Goal: Task Accomplishment & Management: Use online tool/utility

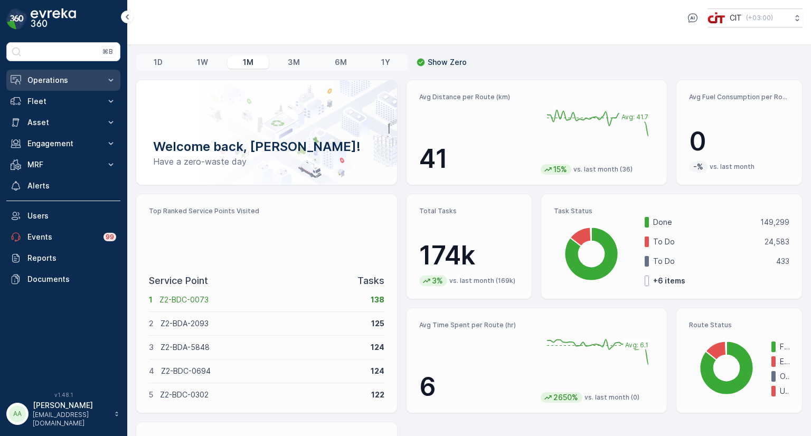
click at [51, 82] on p "Operations" at bounding box center [63, 80] width 72 height 11
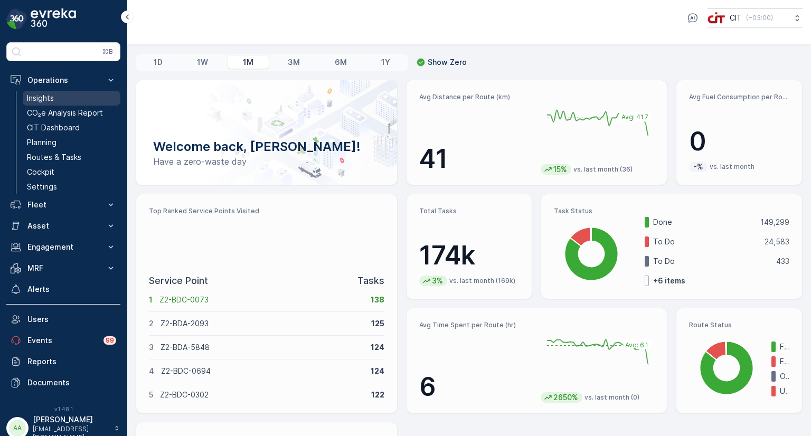
click at [48, 95] on p "Insights" at bounding box center [40, 98] width 27 height 11
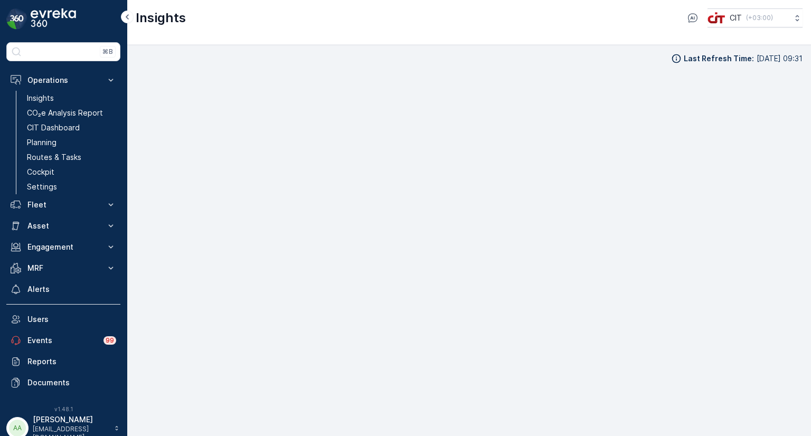
scroll to position [8, 0]
click at [298, 44] on div "Insights CIT ( +03:00 )" at bounding box center [469, 22] width 684 height 45
click at [325, 27] on div "Insights CIT ( +03:00 )" at bounding box center [469, 22] width 684 height 45
click at [224, 48] on div "Last Refresh Time : 16.08.2025 09:31" at bounding box center [469, 50] width 667 height 11
click at [47, 207] on p "Fleet" at bounding box center [63, 205] width 72 height 11
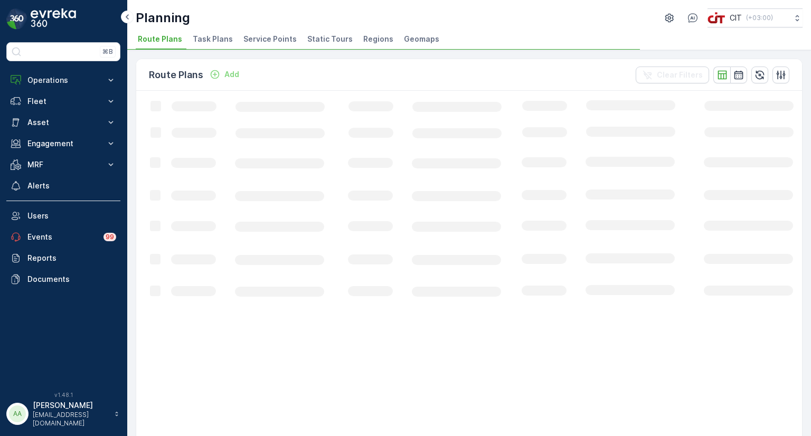
click at [274, 41] on span "Service Points" at bounding box center [269, 39] width 53 height 11
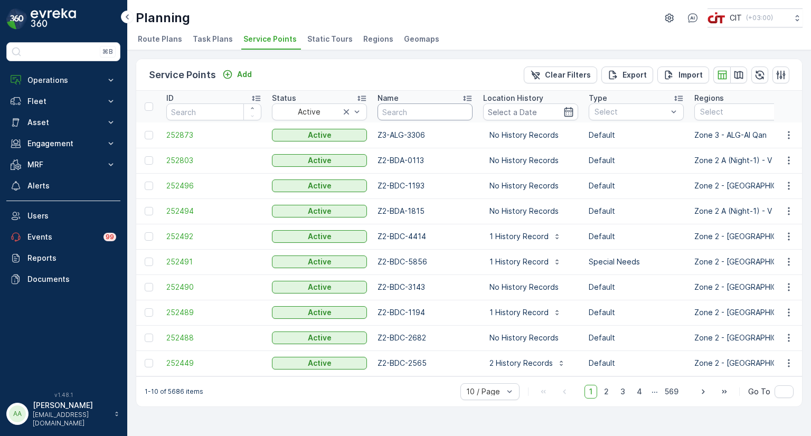
click at [435, 112] on input "text" at bounding box center [424, 111] width 95 height 17
type input "0072"
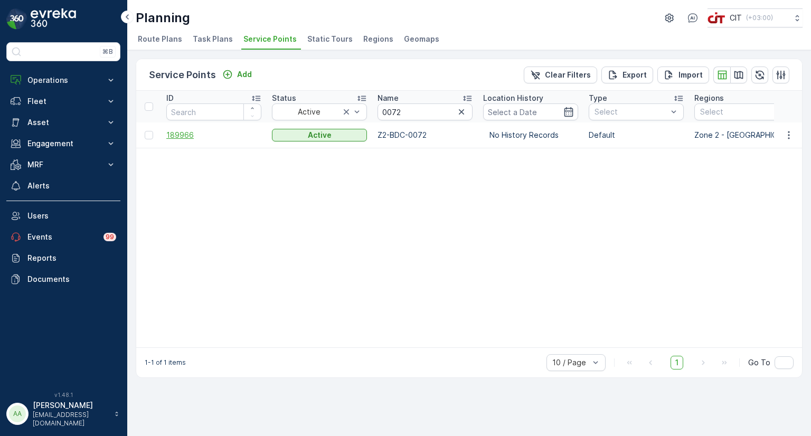
click at [178, 133] on span "189966" at bounding box center [213, 135] width 95 height 11
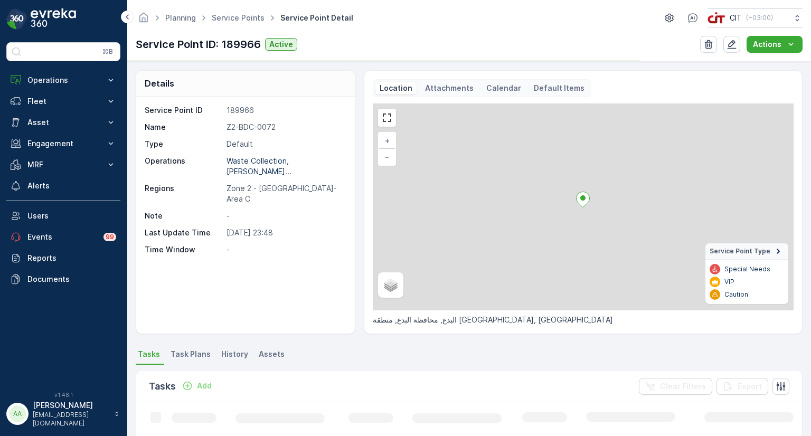
scroll to position [53, 0]
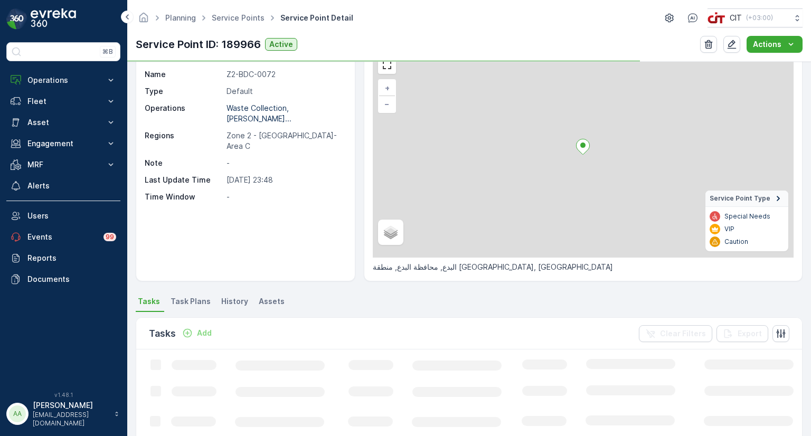
click at [261, 302] on span "Assets" at bounding box center [272, 301] width 26 height 11
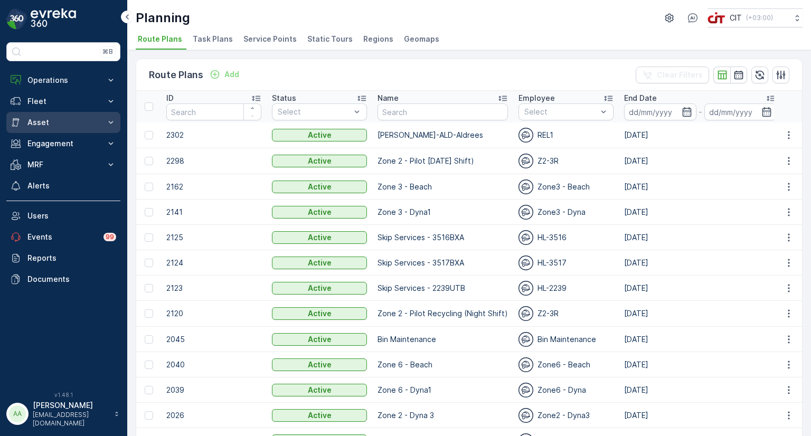
click at [40, 124] on p "Asset" at bounding box center [63, 122] width 72 height 11
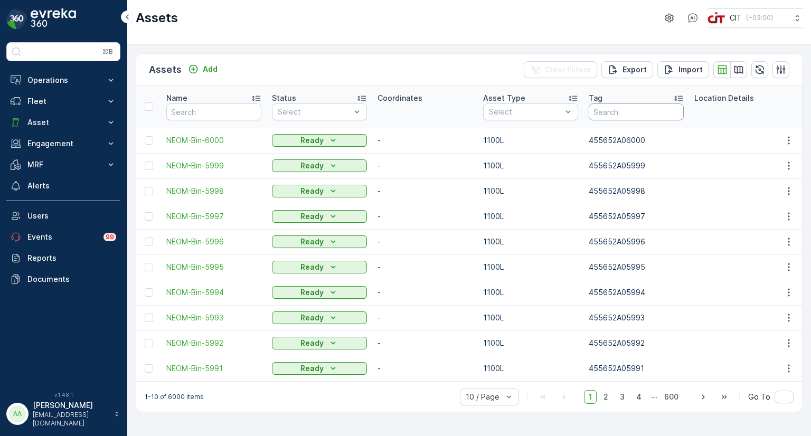
click at [610, 116] on input "text" at bounding box center [636, 111] width 95 height 17
type input "00072"
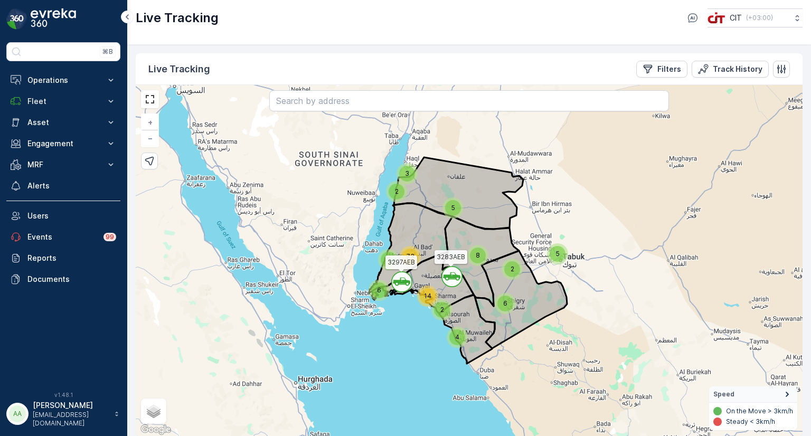
click at [557, 256] on span "5" at bounding box center [558, 254] width 4 height 8
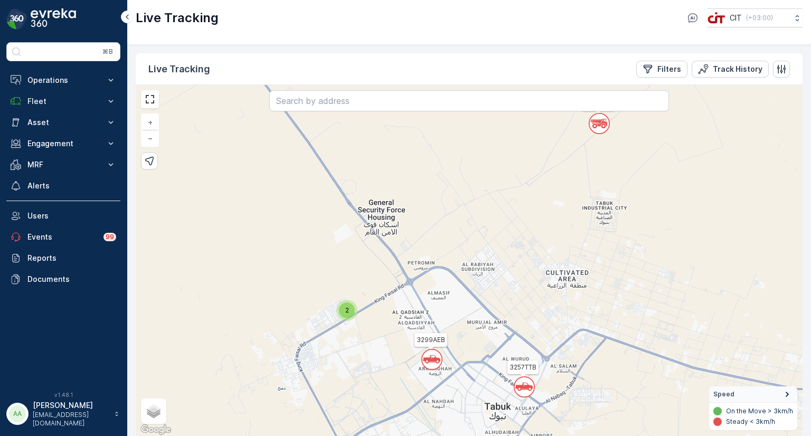
click at [599, 128] on circle at bounding box center [599, 123] width 20 height 20
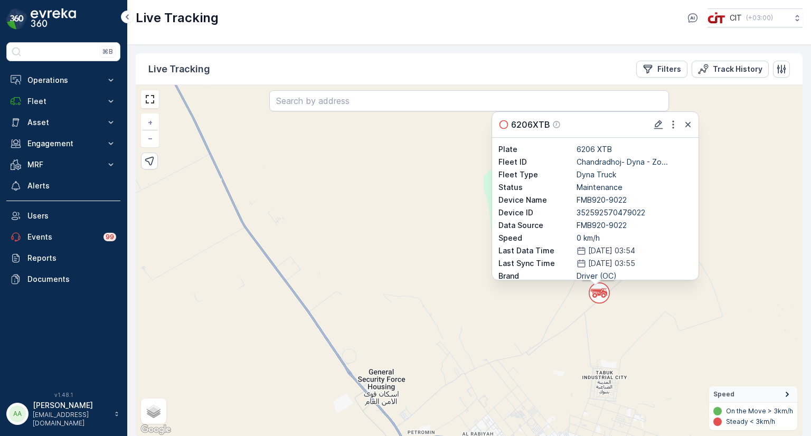
click at [538, 320] on div "` ` ` ` ` ` ` ` ` ` ` ` ` ` 3 2 3 2 ` ` ` ` ` ` ` ` ` 2 3 ` ` ` ` 2 ` 2 3 4 3 `…" at bounding box center [469, 261] width 667 height 352
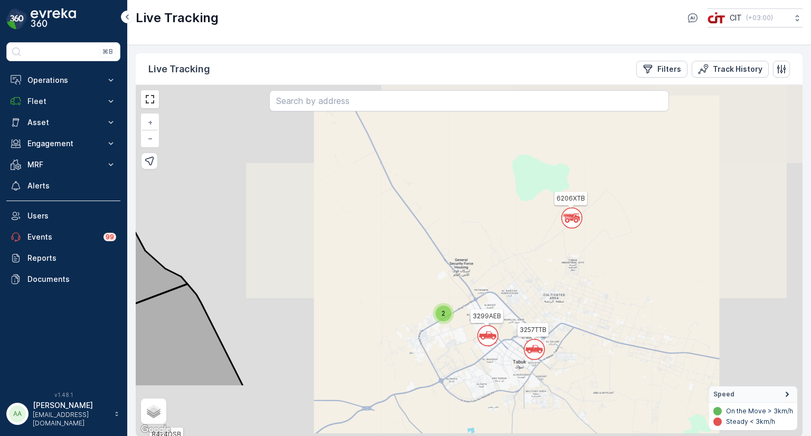
drag, startPoint x: 523, startPoint y: 366, endPoint x: 528, endPoint y: 265, distance: 101.5
click at [528, 265] on div "` ` ` ` ` ` ` ` ` ` ` ` ` ` ` ` ` ` ` ` ` ` ` ` ` ` ` ` 4 2 2 6 2 2 3 2 2 3 2 3…" at bounding box center [469, 261] width 667 height 352
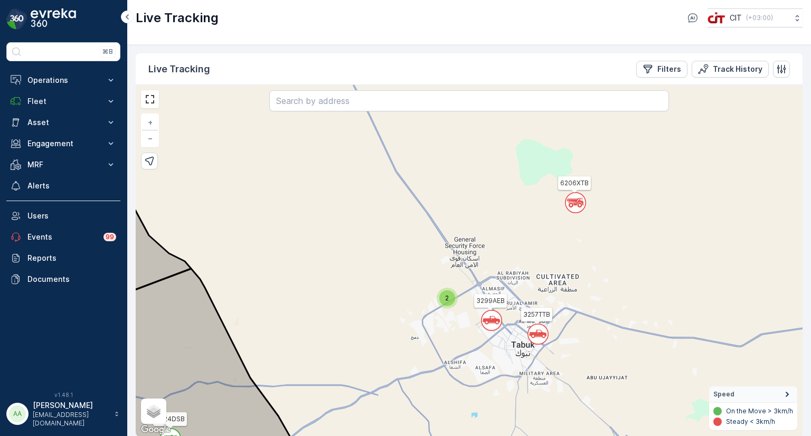
click at [489, 327] on circle at bounding box center [491, 320] width 20 height 20
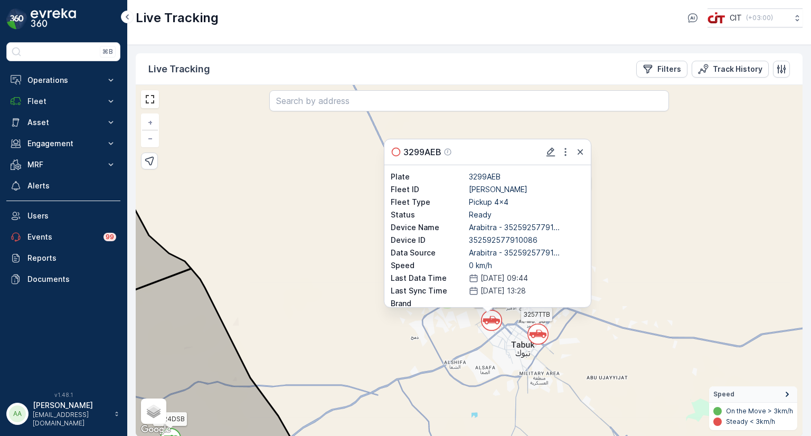
click at [562, 344] on div "` ` ` ` ` ` ` ` ` ` ` ` ` ` ` ` ` ` ` ` ` ` ` ` ` ` ` ` 4 2 2 6 2 2 3 2 2 3 2 3…" at bounding box center [469, 261] width 667 height 352
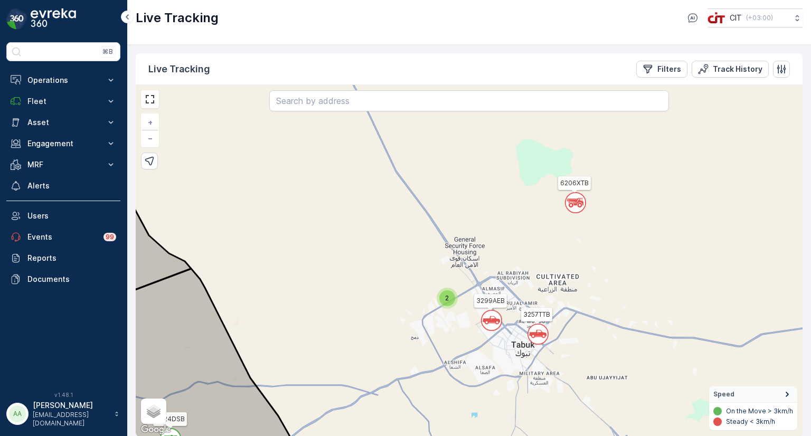
click at [531, 333] on icon at bounding box center [537, 334] width 17 height 8
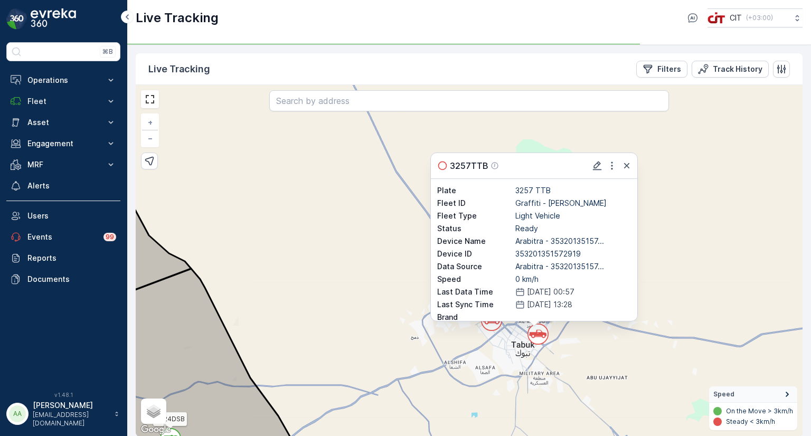
click at [479, 364] on div "` ` ` ` ` ` ` ` ` ` ` ` ` ` ` ` ` ` ` ` ` ` ` ` ` ` ` ` 4 2 2 6 2 2 3 2 2 3 2 3…" at bounding box center [469, 261] width 667 height 352
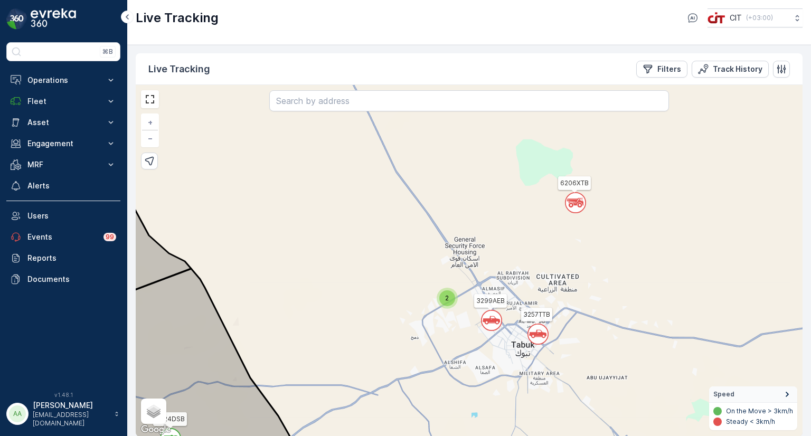
click at [447, 303] on div "2" at bounding box center [447, 298] width 16 height 16
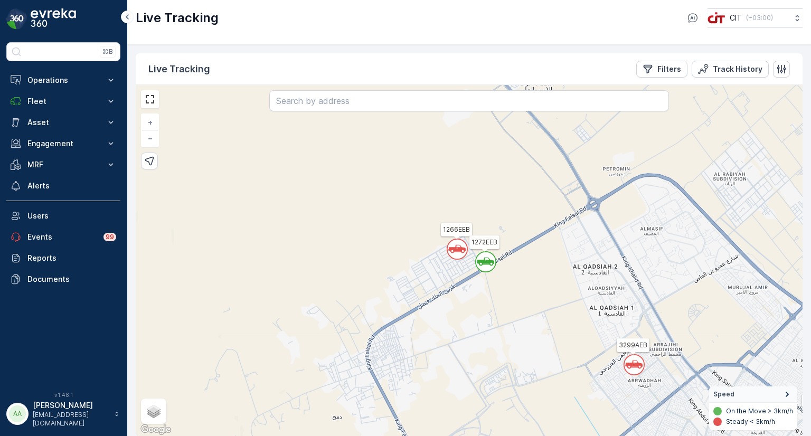
click at [484, 262] on icon at bounding box center [485, 262] width 17 height 8
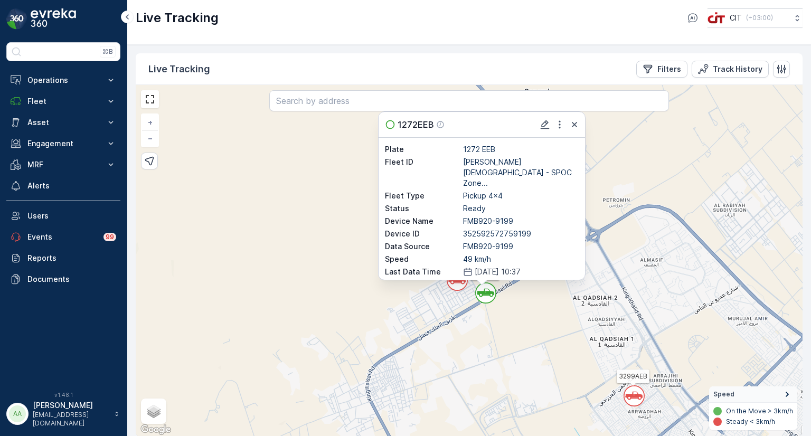
click at [468, 319] on div "` ` ` ` ` ` ` ` ` ` ` ` ` ` ` ` ` ` ` ` ` ` ` ` ` ` ` ` 4 2 ` ` ` 2 3 ` ` 2 ` 2…" at bounding box center [469, 261] width 667 height 352
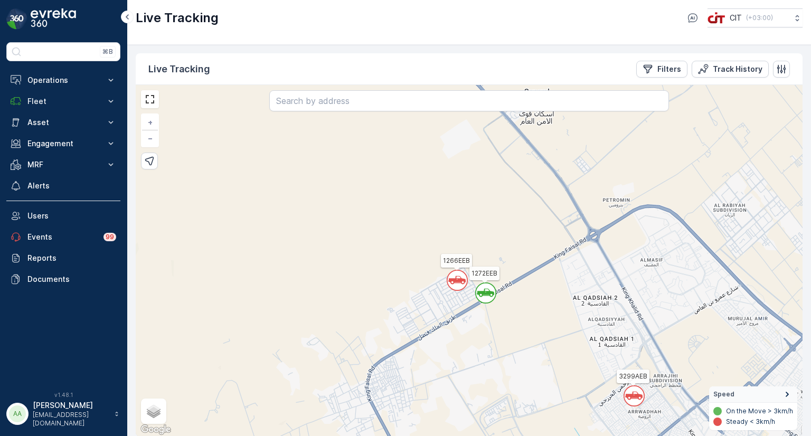
click at [460, 286] on circle at bounding box center [457, 280] width 20 height 20
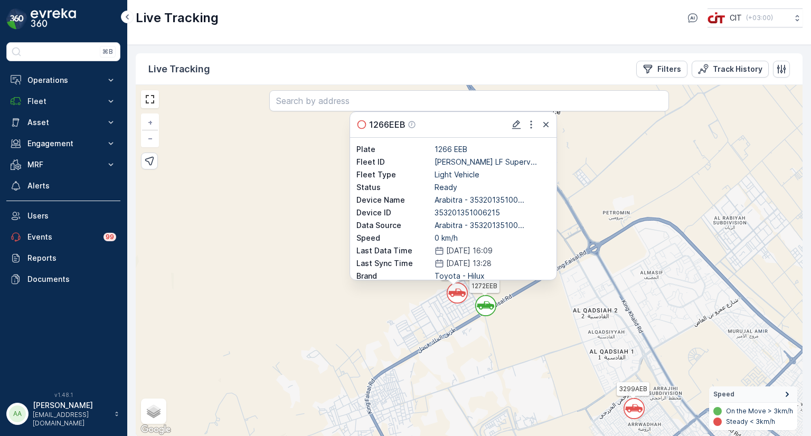
click at [465, 342] on div "` ` ` ` ` ` ` ` ` ` ` ` ` ` ` ` ` ` ` ` ` ` ` ` ` ` ` ` 4 2 ` ` ` 2 3 ` ` 2 ` 2…" at bounding box center [469, 261] width 667 height 352
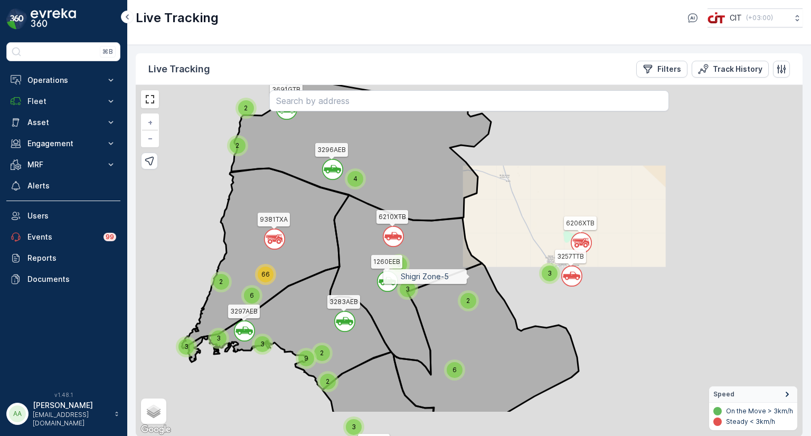
drag, startPoint x: 378, startPoint y: 336, endPoint x: 470, endPoint y: 276, distance: 109.1
click at [470, 276] on icon at bounding box center [485, 338] width 185 height 150
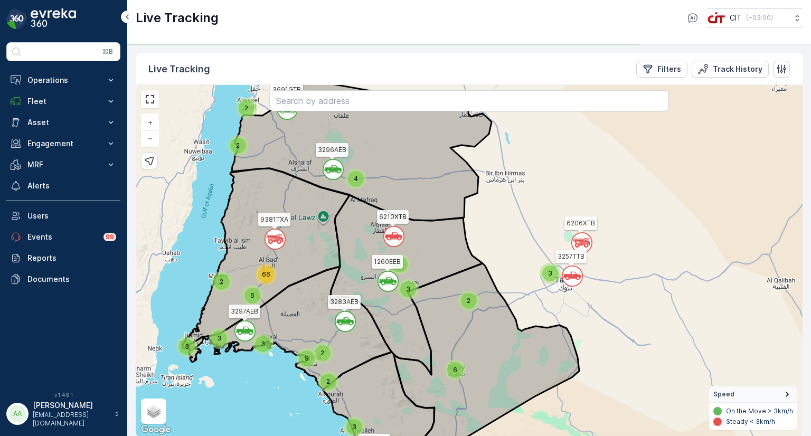
click at [461, 302] on div "2" at bounding box center [469, 301] width 16 height 16
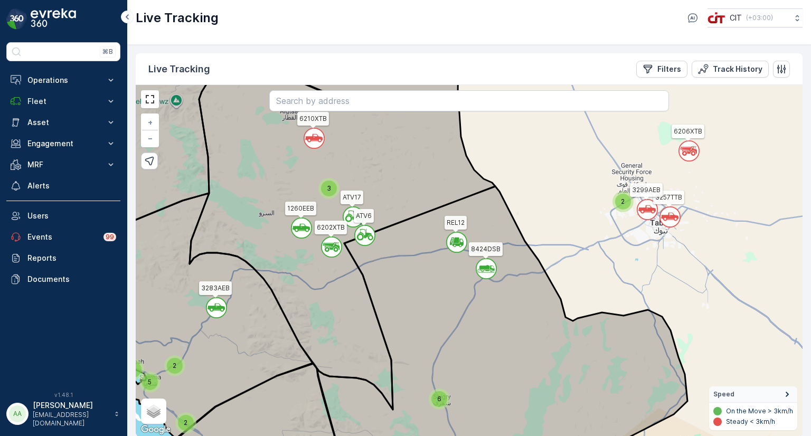
click at [457, 238] on icon at bounding box center [455, 240] width 5 height 5
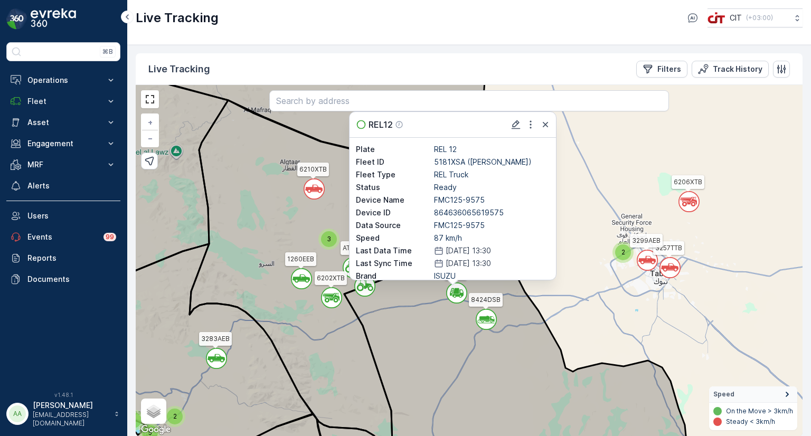
click at [565, 277] on div "` ` ` ` ` ` 2 3 ` 2 ` ` ` 2 ` ` 2 ` ` ` 2 ` 2 6 4 4 ` 3 5 3 2 ` 3 7 59 3 3257TT…" at bounding box center [469, 261] width 667 height 352
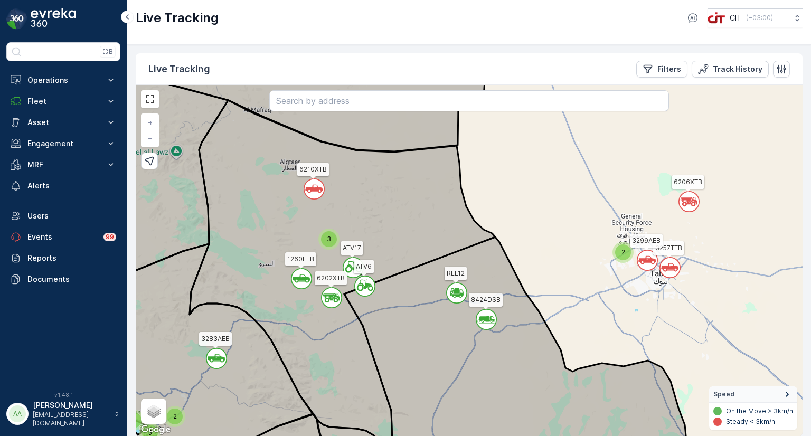
click at [327, 292] on circle at bounding box center [331, 298] width 20 height 20
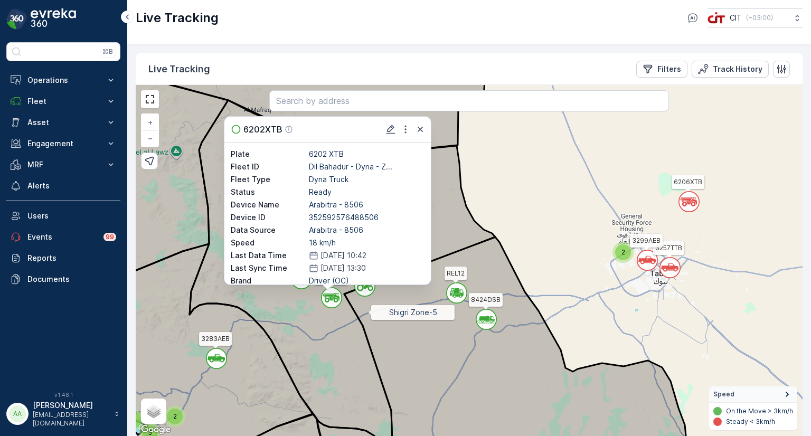
click at [368, 312] on icon at bounding box center [502, 355] width 371 height 236
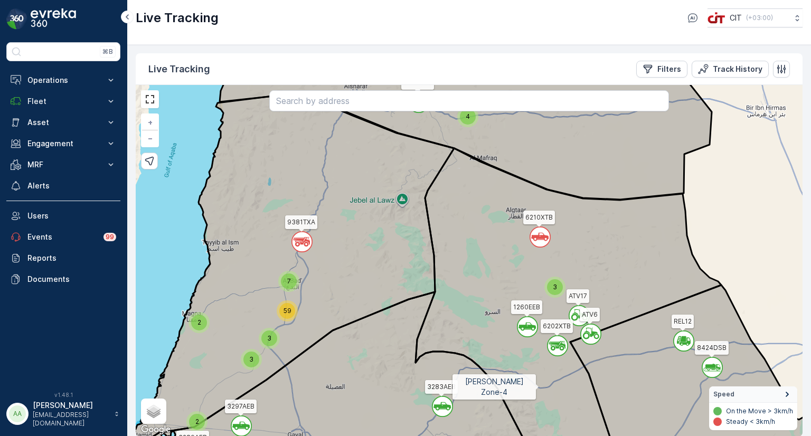
drag, startPoint x: 539, startPoint y: 381, endPoint x: 538, endPoint y: 258, distance: 123.5
click at [539, 271] on icon at bounding box center [568, 310] width 306 height 325
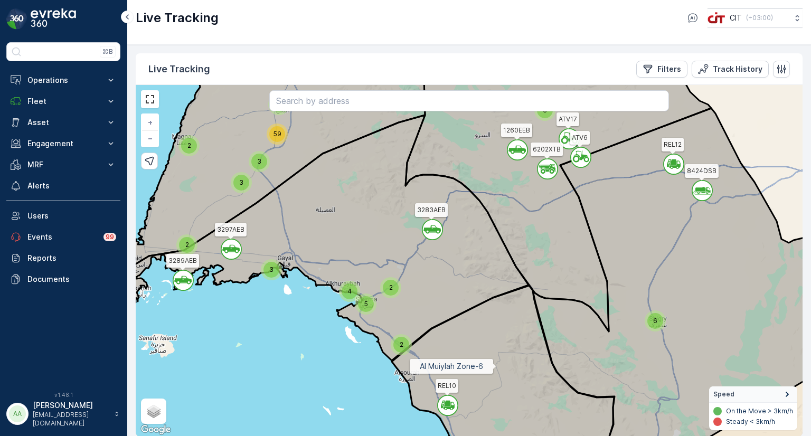
drag, startPoint x: 478, startPoint y: 274, endPoint x: 462, endPoint y: 243, distance: 34.5
click at [463, 286] on icon at bounding box center [503, 379] width 222 height 187
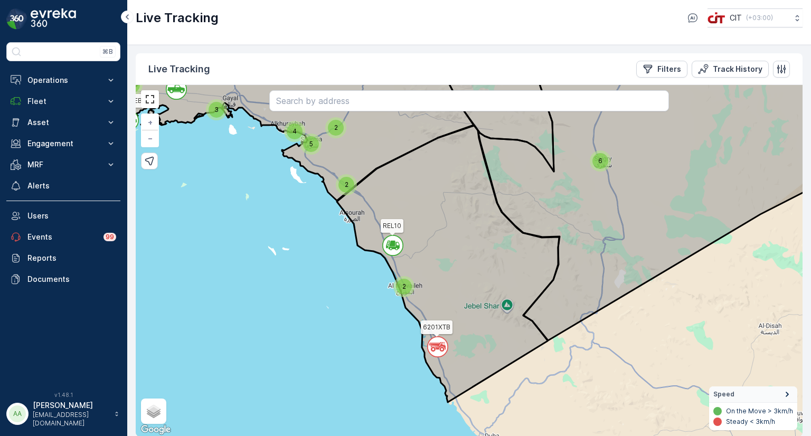
click at [408, 286] on div "2" at bounding box center [404, 287] width 16 height 16
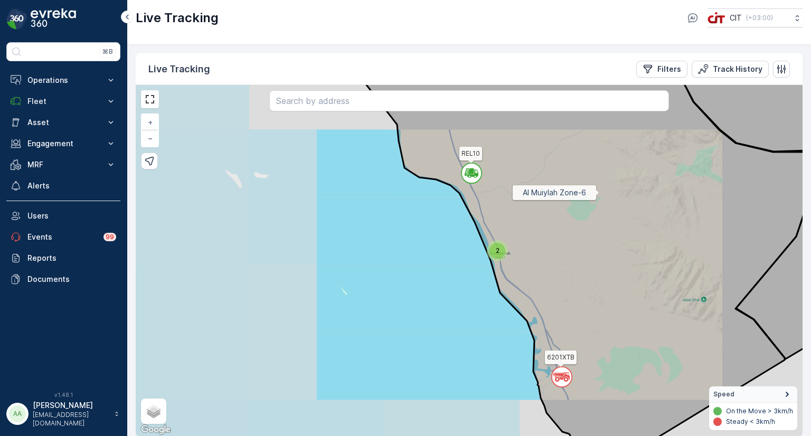
drag, startPoint x: 519, startPoint y: 159, endPoint x: 547, endPoint y: 332, distance: 175.3
click at [545, 324] on icon at bounding box center [585, 260] width 444 height 425
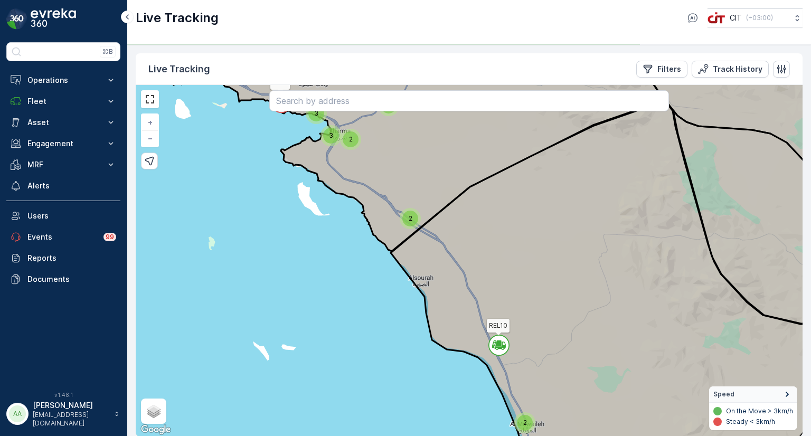
click at [410, 216] on span "2" at bounding box center [411, 218] width 4 height 8
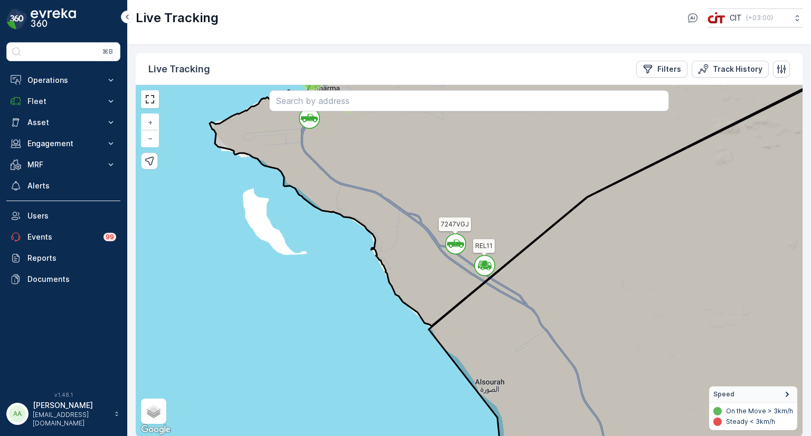
click at [463, 244] on icon at bounding box center [455, 244] width 17 height 8
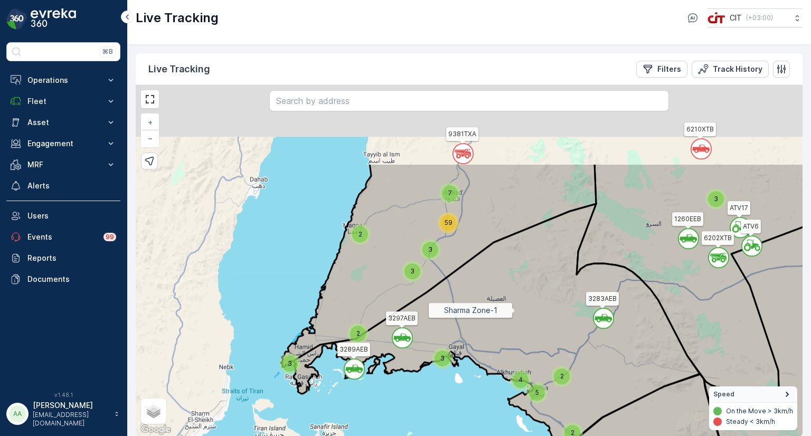
drag, startPoint x: 518, startPoint y: 172, endPoint x: 491, endPoint y: 306, distance: 136.7
click at [509, 316] on icon at bounding box center [496, 326] width 406 height 245
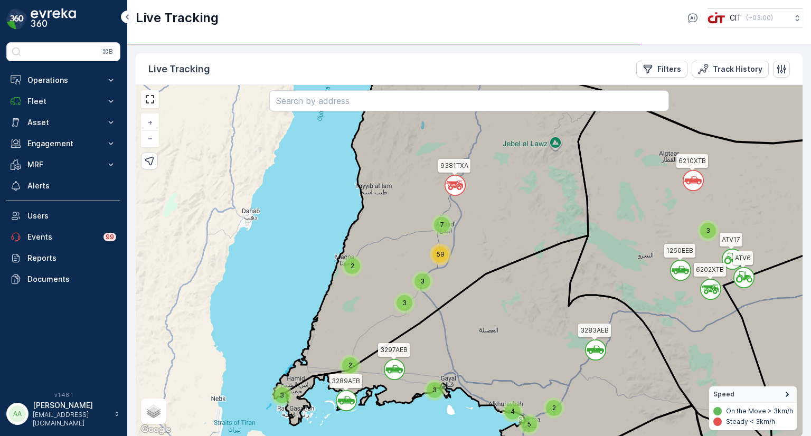
click at [441, 218] on div "7" at bounding box center [442, 225] width 16 height 16
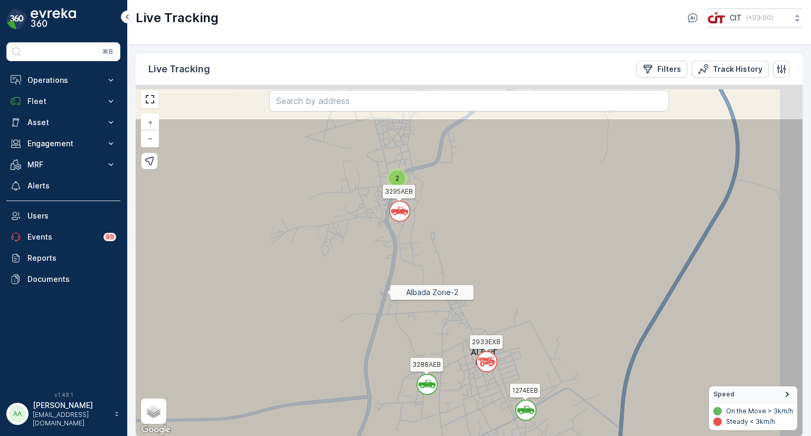
drag, startPoint x: 428, startPoint y: 205, endPoint x: 374, endPoint y: 341, distance: 145.8
click at [374, 341] on icon at bounding box center [437, 330] width 800 height 425
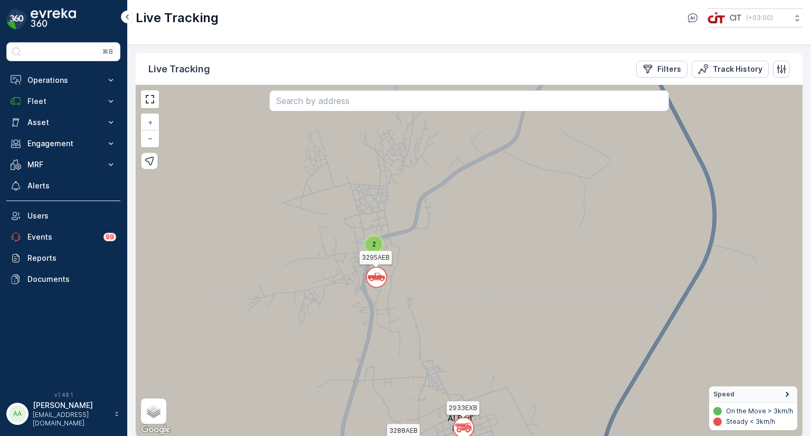
click at [370, 238] on div "2" at bounding box center [374, 244] width 16 height 16
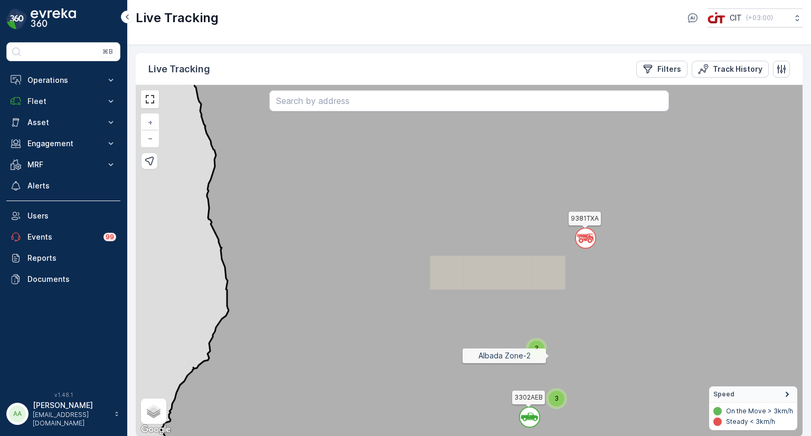
drag, startPoint x: 555, startPoint y: 376, endPoint x: 509, endPoint y: 279, distance: 107.2
click at [513, 282] on icon at bounding box center [507, 237] width 709 height 425
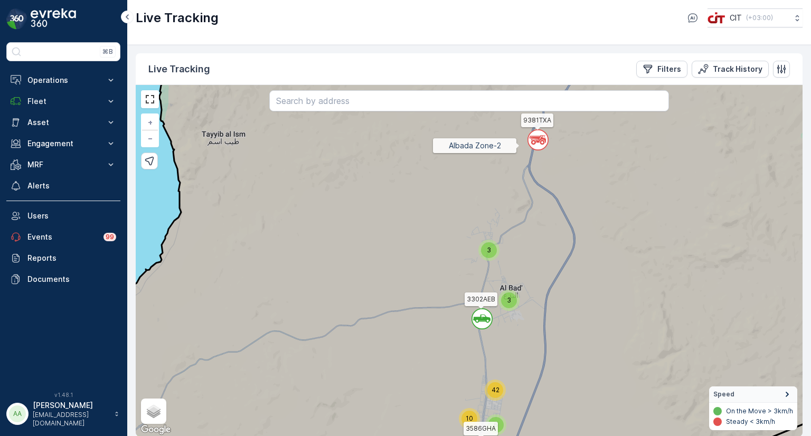
drag, startPoint x: 539, startPoint y: 363, endPoint x: 495, endPoint y: 249, distance: 122.5
click at [496, 251] on icon at bounding box center [468, 260] width 800 height 425
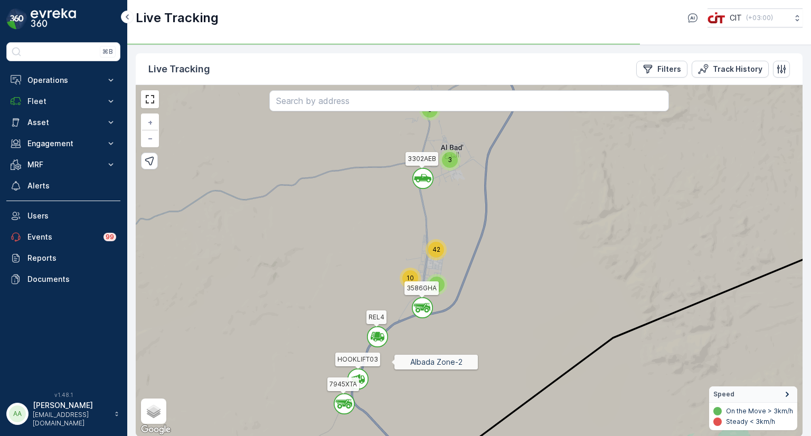
drag, startPoint x: 391, startPoint y: 364, endPoint x: 393, endPoint y: 321, distance: 42.3
click at [393, 321] on icon at bounding box center [468, 258] width 800 height 425
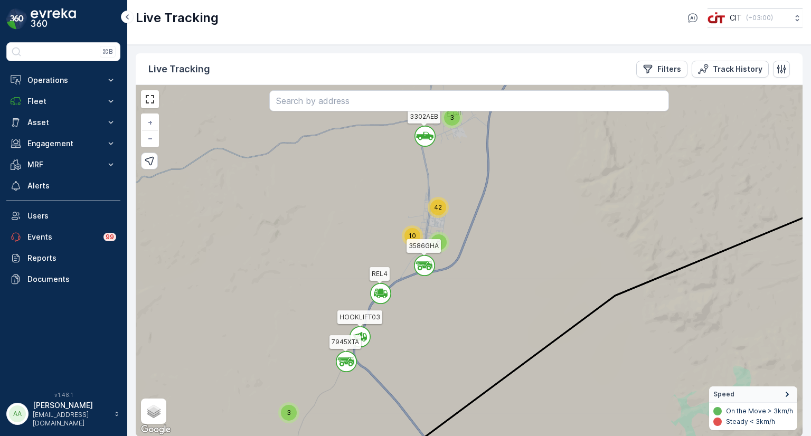
click at [382, 291] on icon at bounding box center [379, 291] width 5 height 5
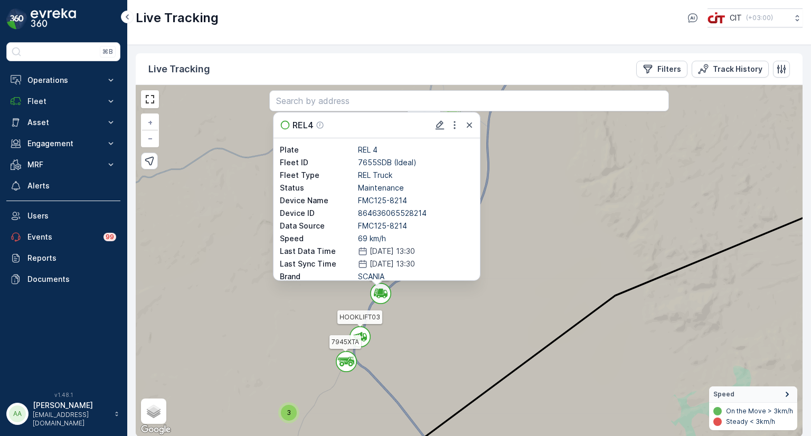
click at [385, 361] on icon at bounding box center [468, 260] width 800 height 425
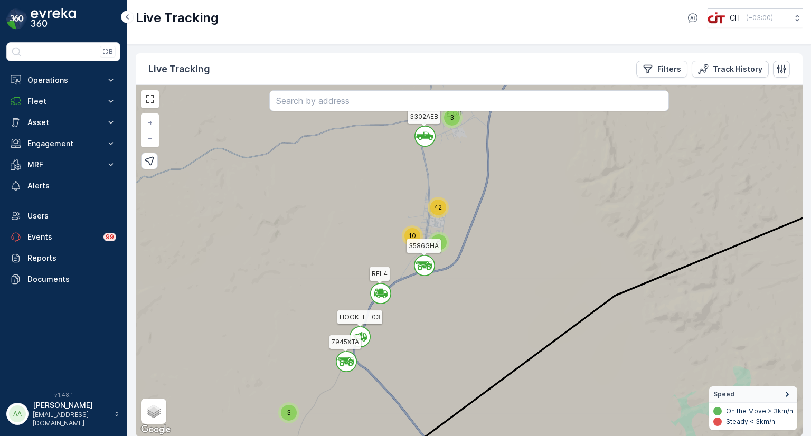
click at [420, 264] on circle at bounding box center [424, 265] width 20 height 20
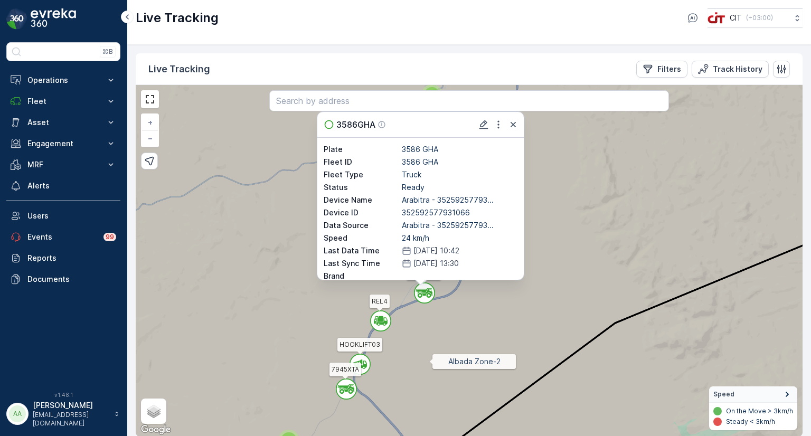
click at [429, 361] on icon at bounding box center [468, 260] width 800 height 425
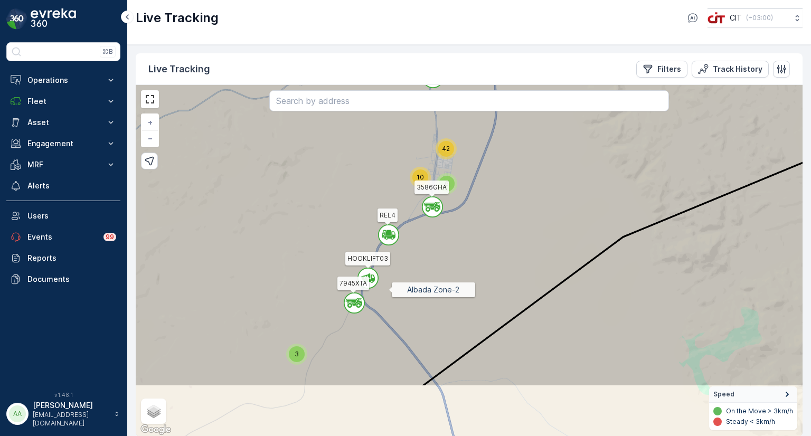
drag, startPoint x: 381, startPoint y: 376, endPoint x: 382, endPoint y: 269, distance: 107.7
click at [382, 269] on icon at bounding box center [475, 174] width 800 height 425
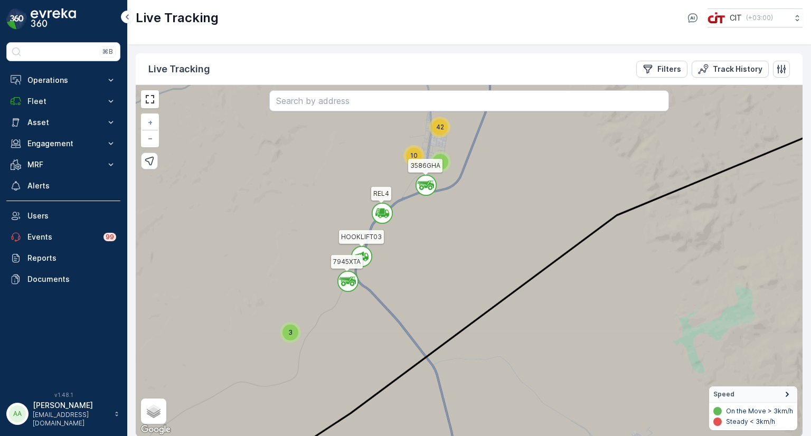
click at [289, 325] on div "3" at bounding box center [290, 333] width 16 height 16
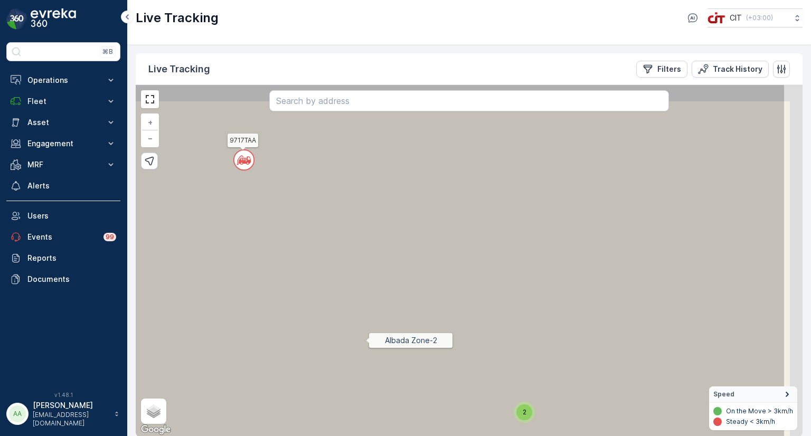
drag, startPoint x: 458, startPoint y: 305, endPoint x: 372, endPoint y: 338, distance: 92.2
click at [372, 338] on icon at bounding box center [385, 291] width 800 height 425
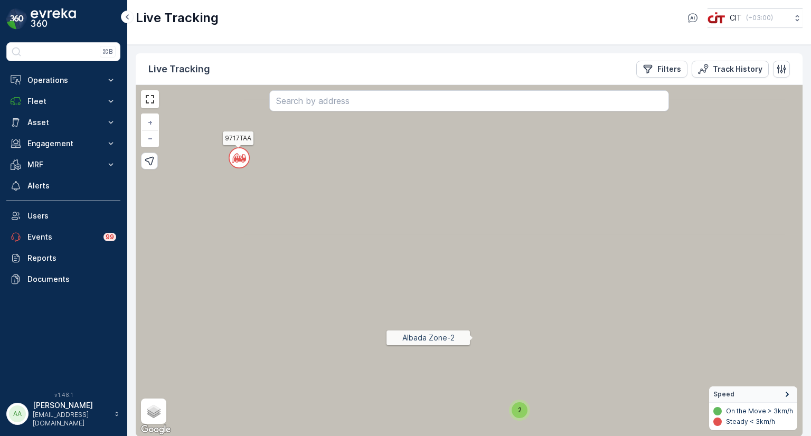
drag, startPoint x: 474, startPoint y: 339, endPoint x: 413, endPoint y: 271, distance: 90.9
click at [427, 281] on icon at bounding box center [467, 256] width 800 height 425
click at [444, 321] on div "2" at bounding box center [439, 320] width 16 height 16
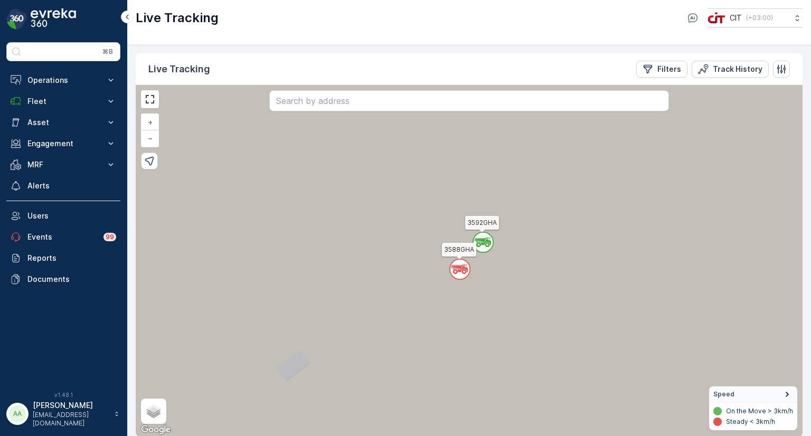
click at [483, 239] on icon at bounding box center [482, 240] width 16 height 5
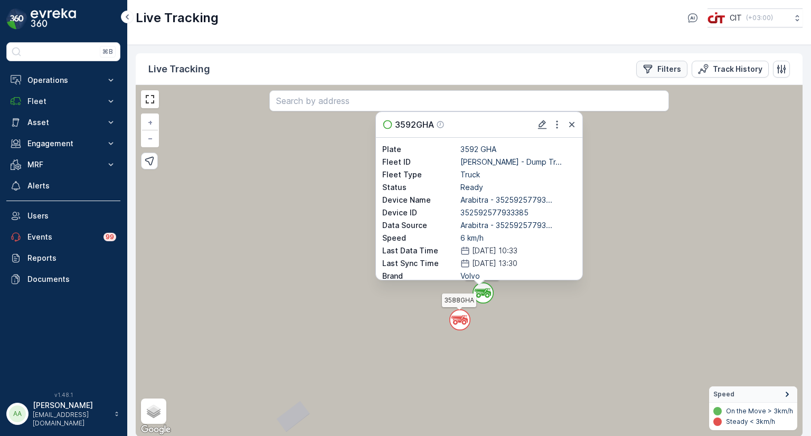
click at [654, 70] on div "Filters" at bounding box center [661, 69] width 39 height 11
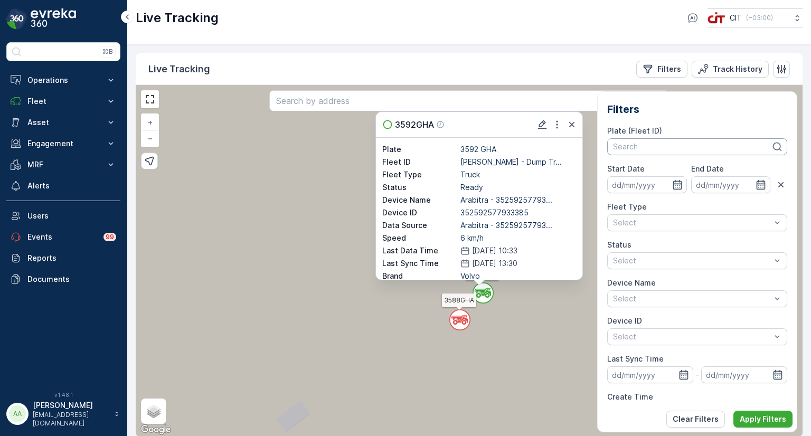
click at [624, 149] on div at bounding box center [692, 147] width 160 height 8
type input "ajaz"
drag, startPoint x: 637, startPoint y: 168, endPoint x: 644, endPoint y: 181, distance: 14.9
click at [638, 168] on span "3288 AEB (Ajaz - SPOC WCS)" at bounding box center [686, 170] width 147 height 8
click at [763, 418] on p "Apply Filters" at bounding box center [763, 419] width 46 height 11
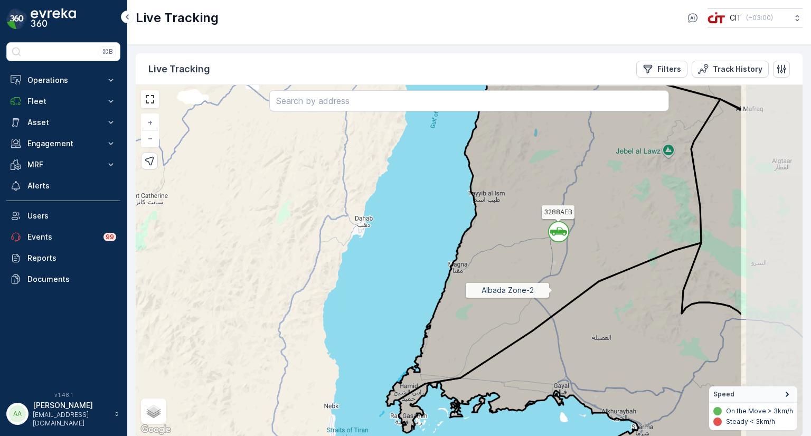
drag, startPoint x: 678, startPoint y: 254, endPoint x: 553, endPoint y: 290, distance: 130.2
click at [553, 290] on icon at bounding box center [553, 245] width 334 height 322
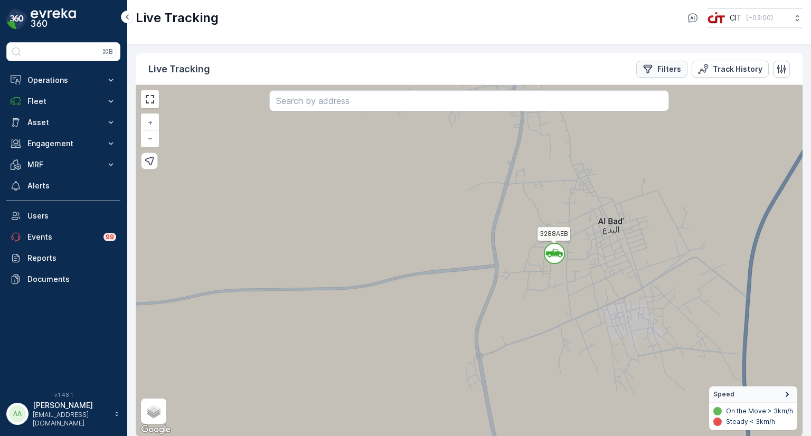
click at [671, 67] on p "Filters" at bounding box center [669, 69] width 24 height 11
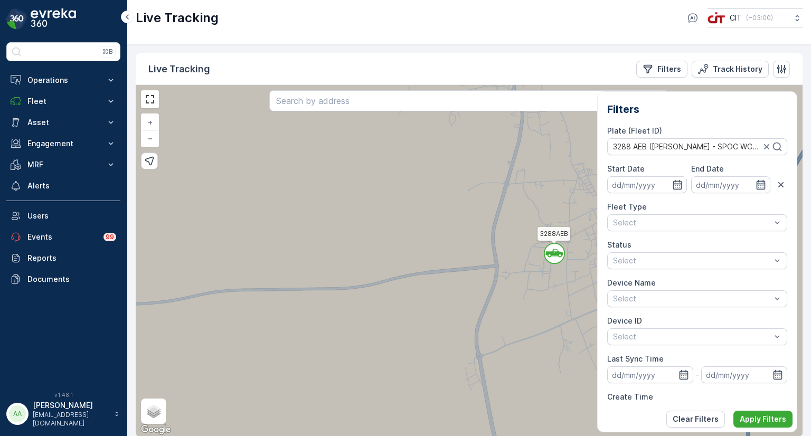
click at [688, 419] on p "Clear Filters" at bounding box center [696, 419] width 46 height 11
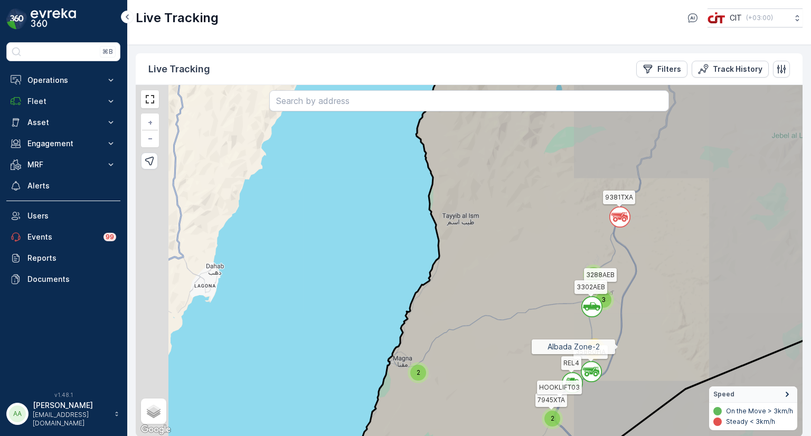
drag, startPoint x: 618, startPoint y: 359, endPoint x: 589, endPoint y: 228, distance: 135.2
click at [591, 237] on icon at bounding box center [609, 252] width 517 height 425
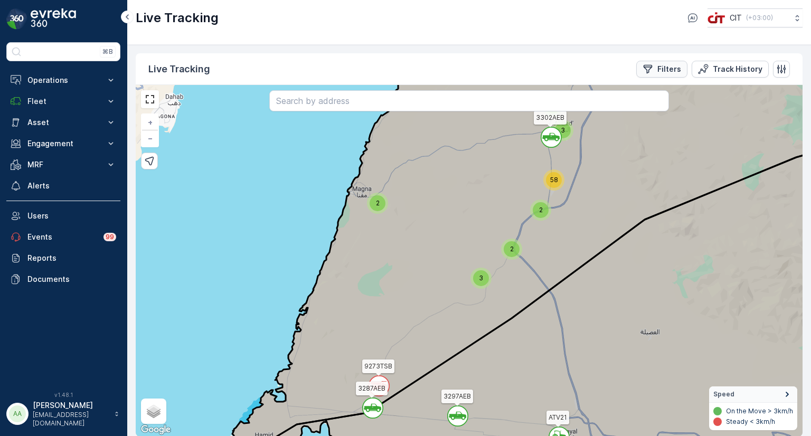
click at [680, 69] on p "Filters" at bounding box center [669, 69] width 24 height 11
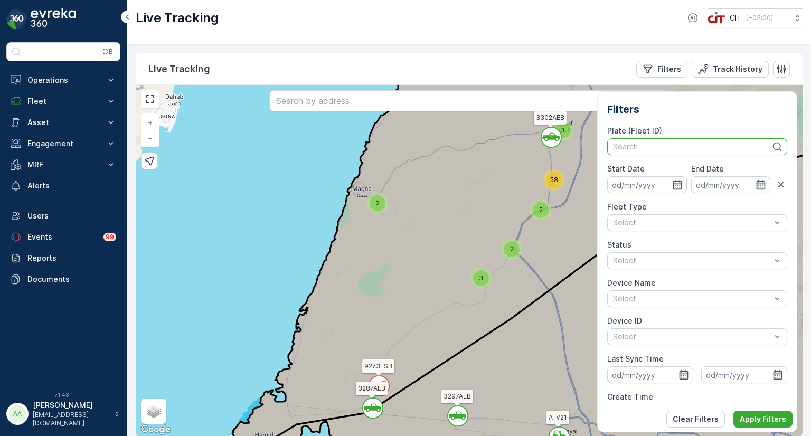
click at [655, 147] on div at bounding box center [692, 147] width 160 height 8
type input "rel 1"
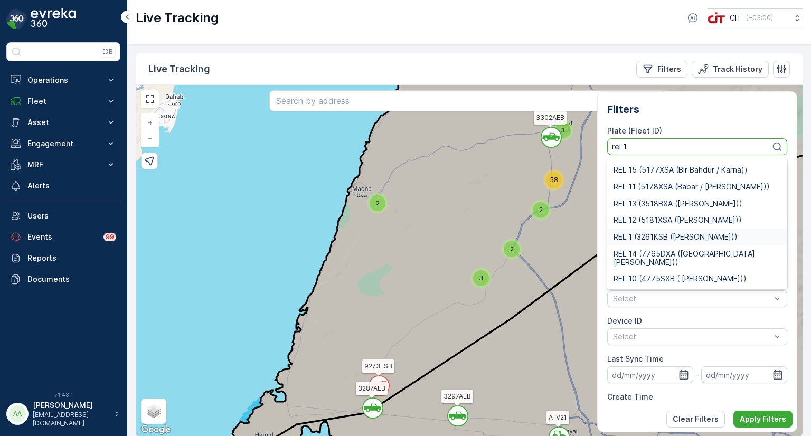
click at [646, 238] on span "REL 1 (3261KSB (Arif Khan))" at bounding box center [675, 237] width 124 height 8
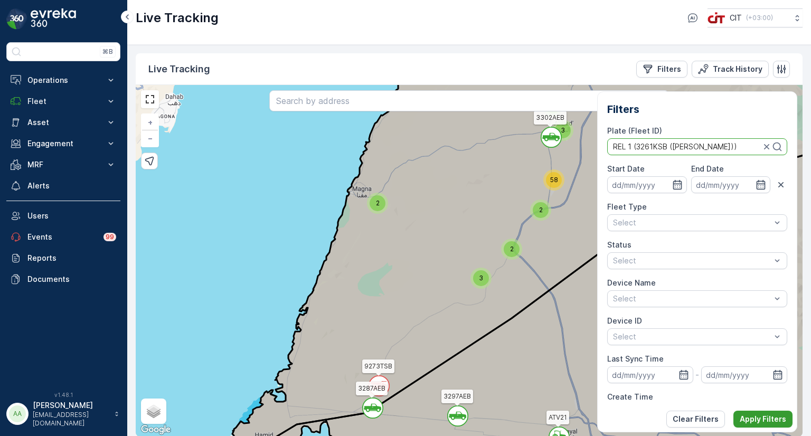
click at [764, 416] on p "Apply Filters" at bounding box center [763, 419] width 46 height 11
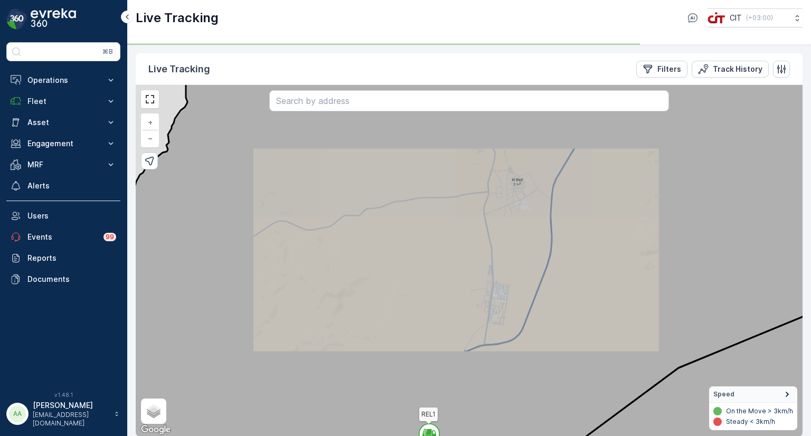
drag, startPoint x: 485, startPoint y: 349, endPoint x: 475, endPoint y: 191, distance: 158.6
click at [475, 191] on icon at bounding box center [468, 260] width 800 height 425
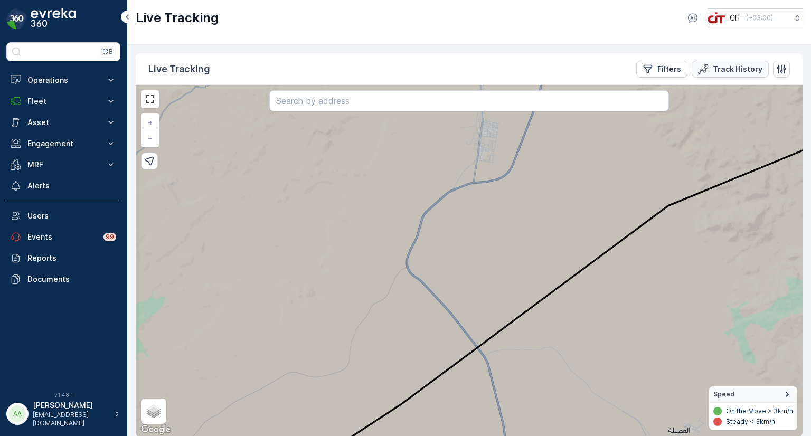
click at [716, 70] on p "Track History" at bounding box center [738, 69] width 50 height 11
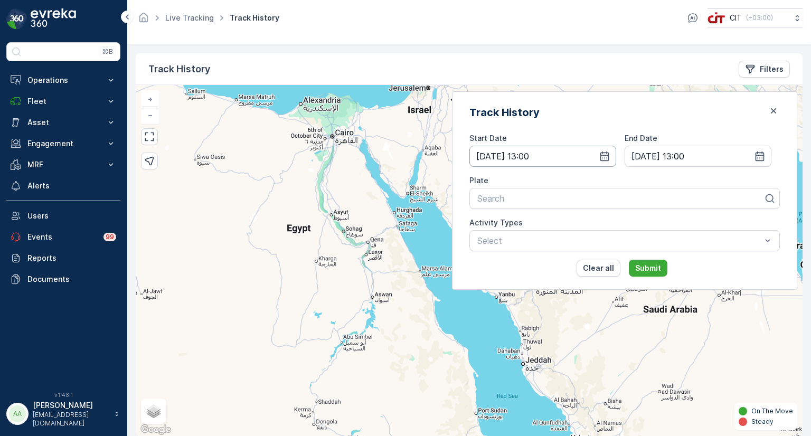
click at [613, 157] on input "15.08.2025 13:00" at bounding box center [542, 156] width 147 height 21
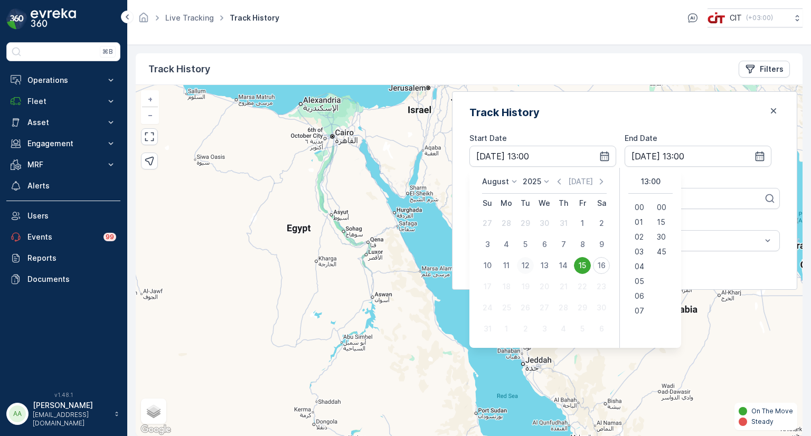
click at [534, 265] on div "12" at bounding box center [525, 265] width 17 height 17
type input "12.08.2025 13:00"
type input "13.08.2025 13:00"
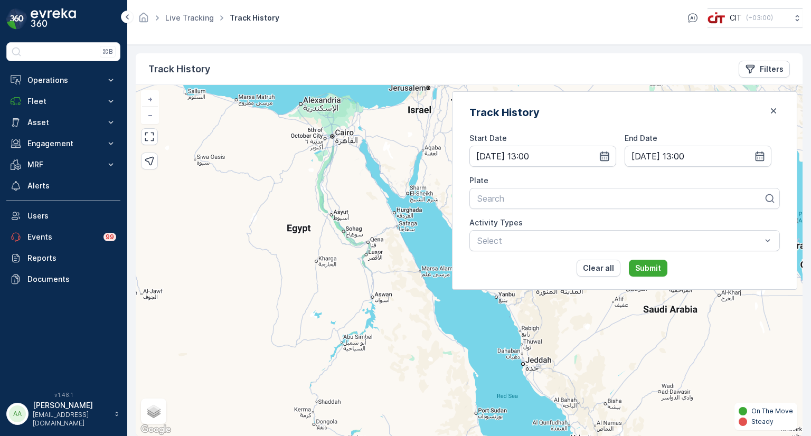
click at [609, 157] on icon "button" at bounding box center [604, 156] width 9 height 10
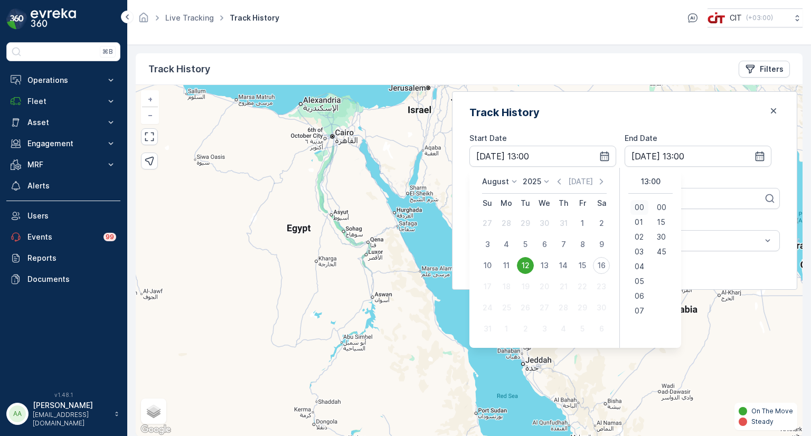
click at [644, 205] on span "00" at bounding box center [640, 207] width 10 height 11
type input "12.08.2025 00:00"
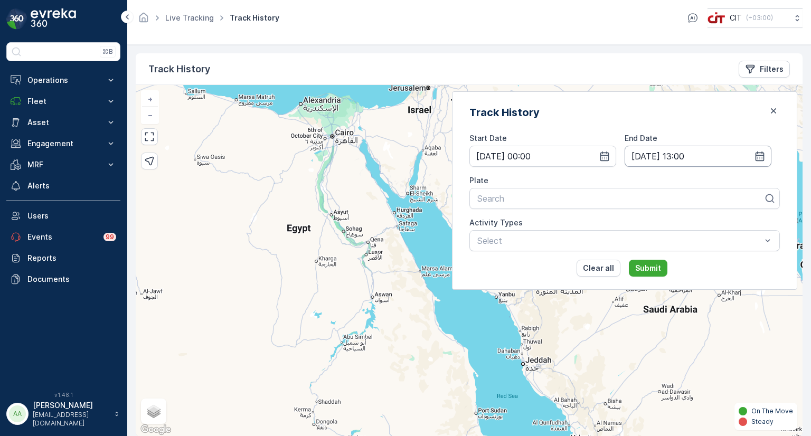
click at [675, 151] on input "13.08.2025 13:00" at bounding box center [697, 156] width 147 height 21
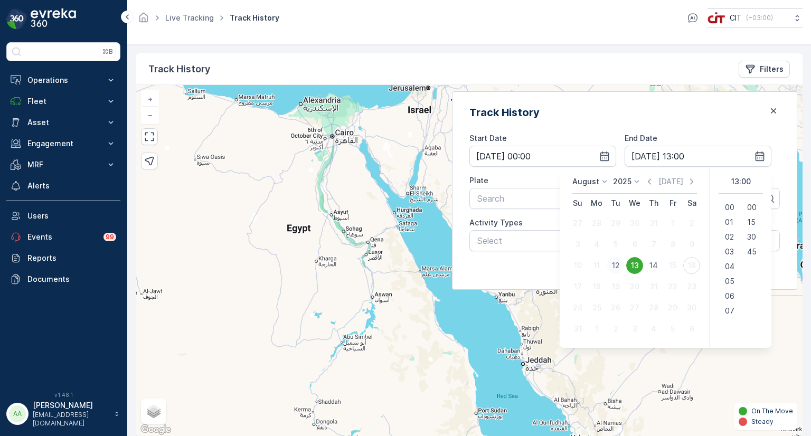
click at [613, 265] on div "12" at bounding box center [615, 265] width 17 height 17
type input "12.08.2025 13:00"
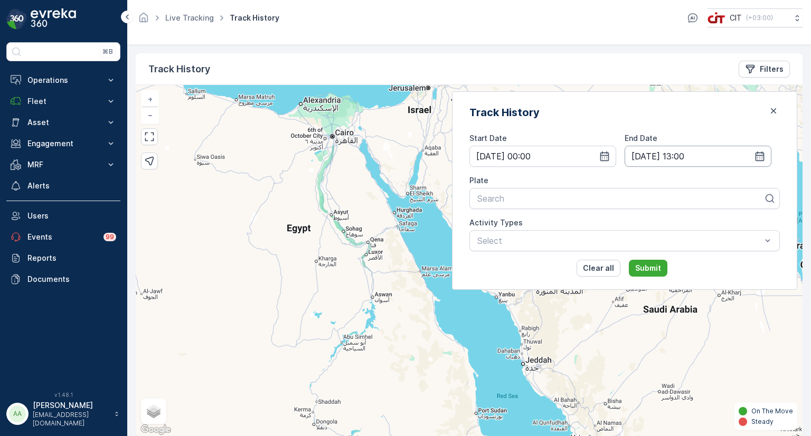
click at [675, 156] on input "12.08.2025 13:00" at bounding box center [697, 156] width 147 height 21
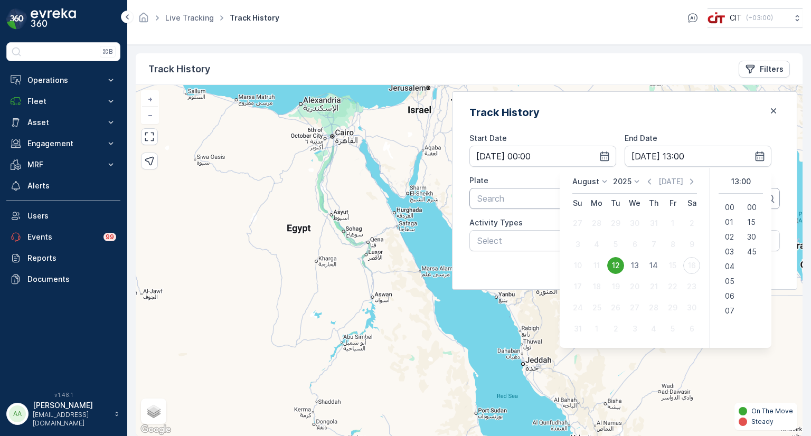
click at [522, 202] on div at bounding box center [620, 199] width 288 height 10
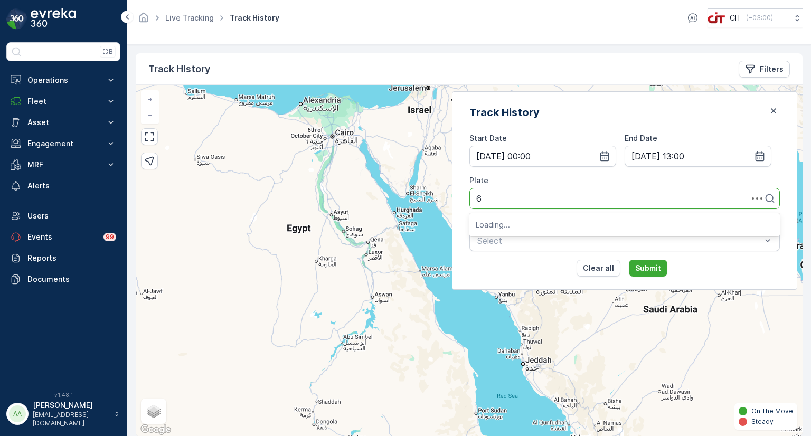
type input "61"
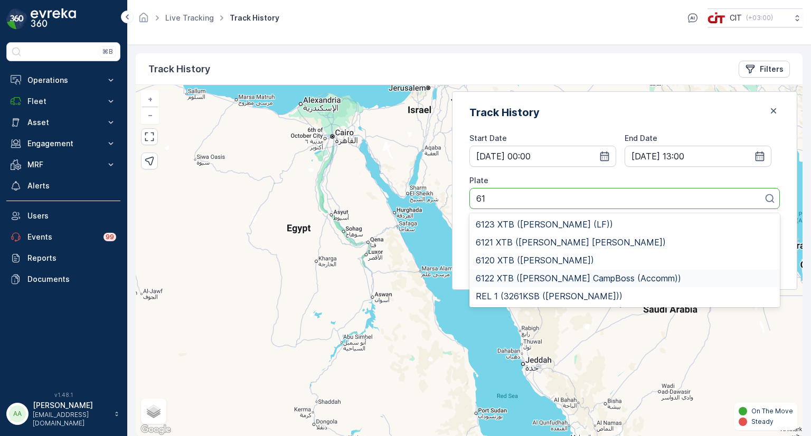
click at [607, 277] on span "6122 XTB (Tanveer CampBoss (Accomm))" at bounding box center [578, 278] width 205 height 10
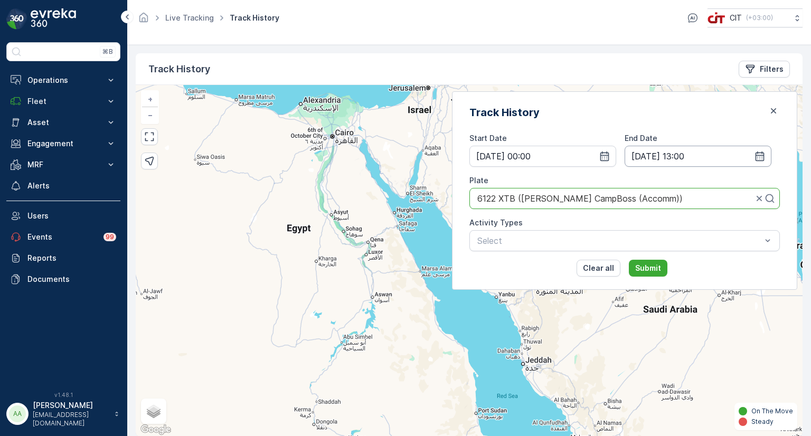
click at [669, 153] on input "12.08.2025 13:00" at bounding box center [697, 156] width 147 height 21
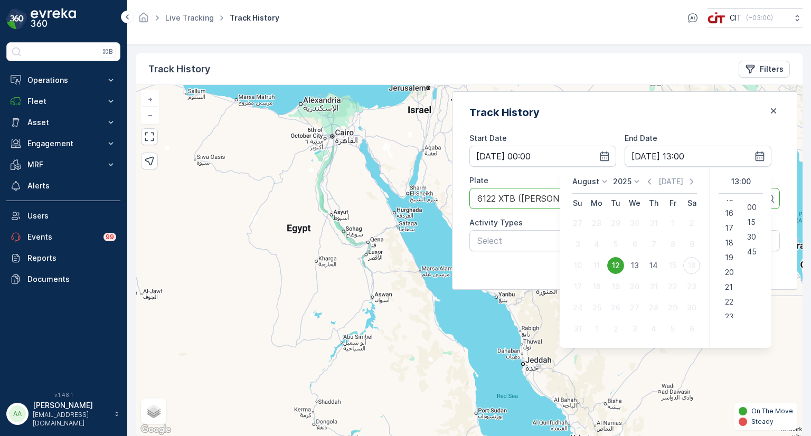
scroll to position [236, 0]
click at [725, 307] on span "23" at bounding box center [729, 311] width 8 height 11
type input "12.08.2025 23:00"
click at [582, 121] on div "Track History Start Date 12.08.2025 00:00 End Date 12.08.2025 23:00 Plate 6122 …" at bounding box center [624, 190] width 345 height 198
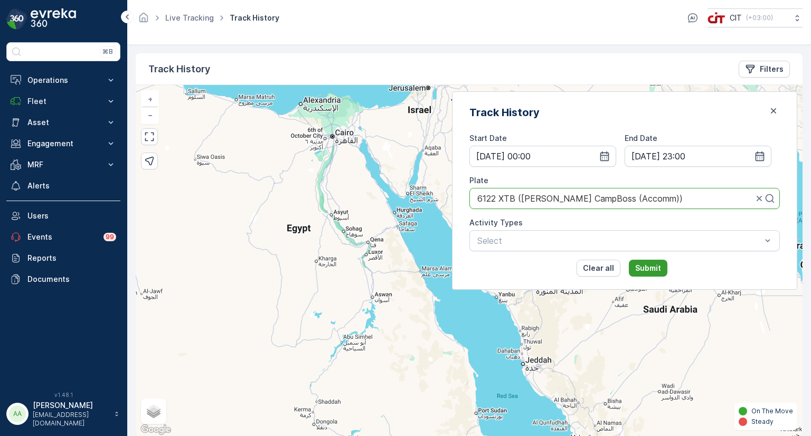
click at [661, 269] on p "Submit" at bounding box center [648, 268] width 26 height 11
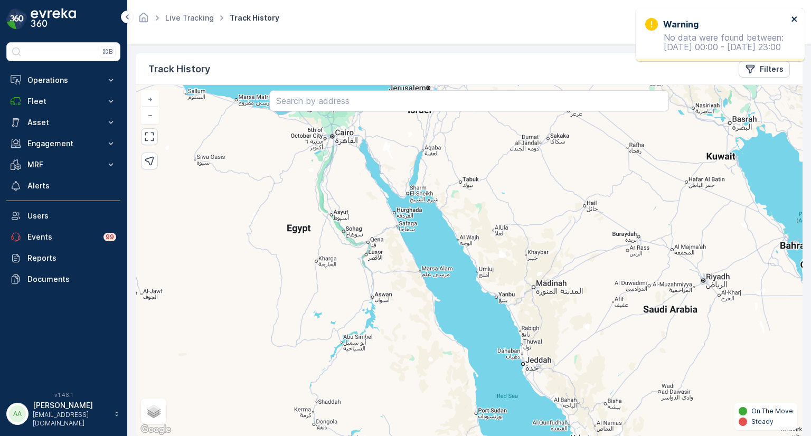
click at [795, 17] on icon "close" at bounding box center [793, 18] width 5 height 5
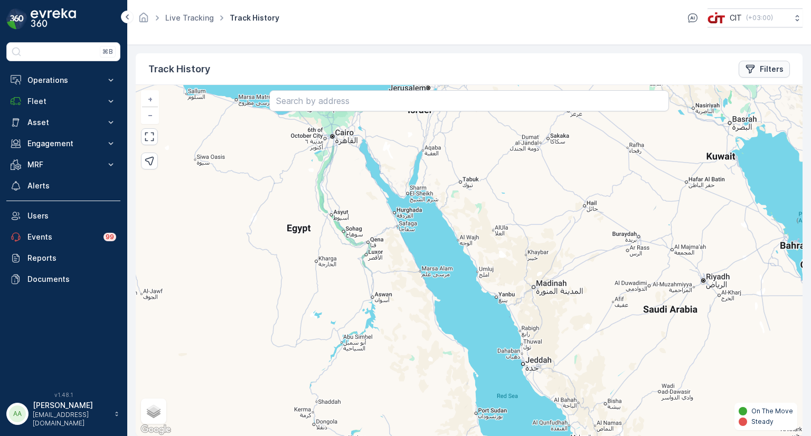
click at [771, 65] on p "Filters" at bounding box center [772, 69] width 24 height 11
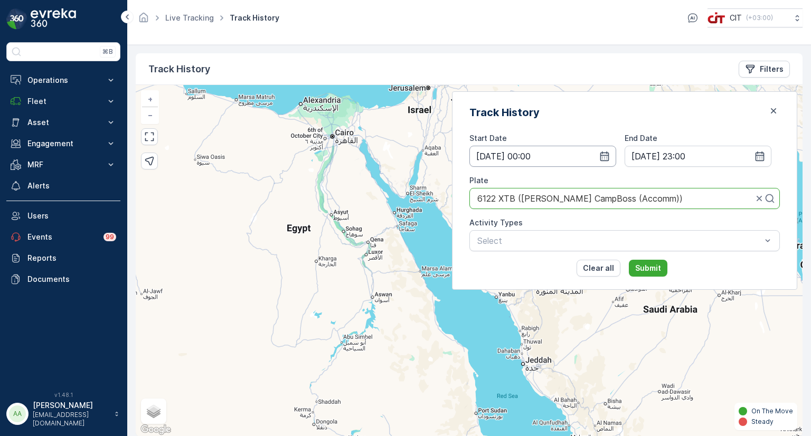
click at [587, 155] on input "12.08.2025 00:00" at bounding box center [542, 156] width 147 height 21
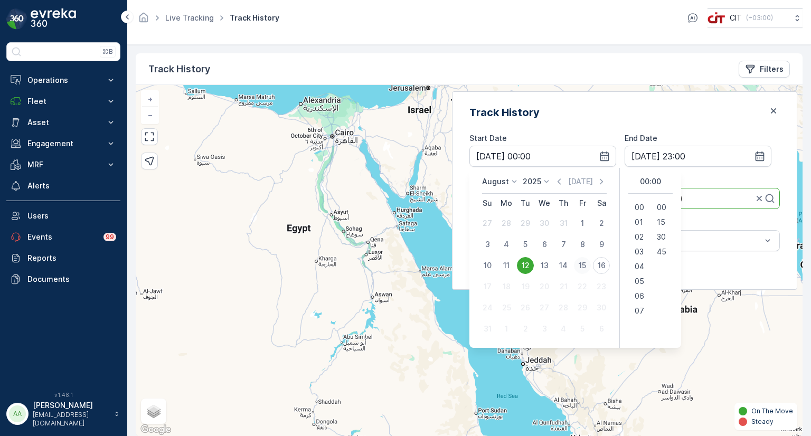
click at [591, 266] on div "15" at bounding box center [582, 265] width 17 height 17
type input "15.08.2025 00:00"
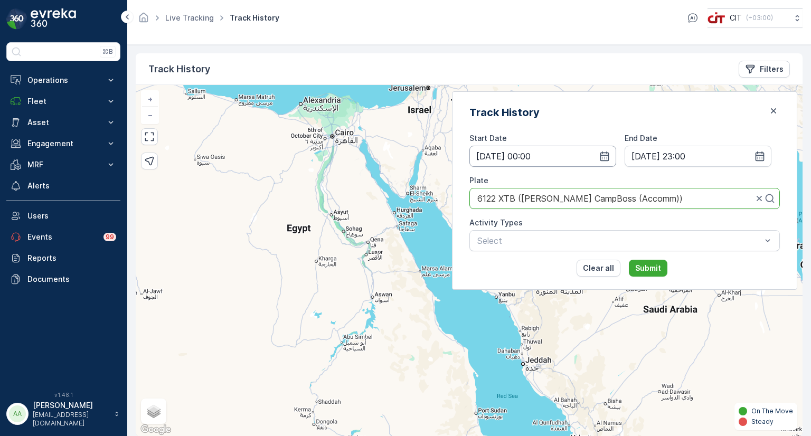
click at [569, 151] on input "15.08.2025 00:00" at bounding box center [542, 156] width 147 height 21
click at [683, 155] on input "16.08.2025 23:00" at bounding box center [697, 156] width 147 height 21
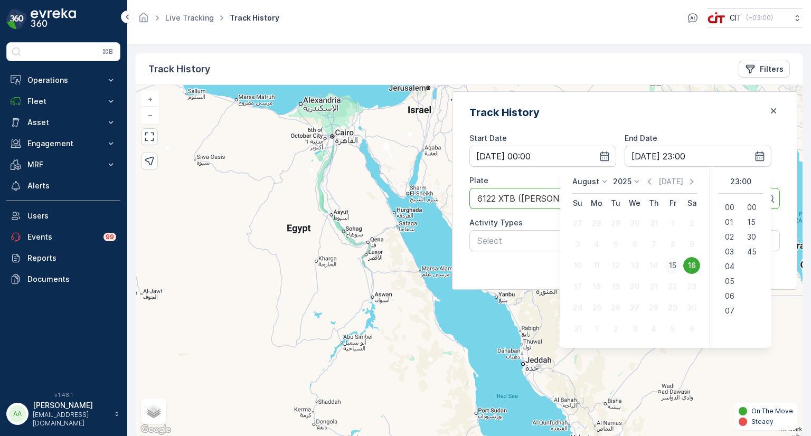
click at [666, 263] on div "15" at bounding box center [672, 265] width 17 height 17
type input "15.08.2025 23:00"
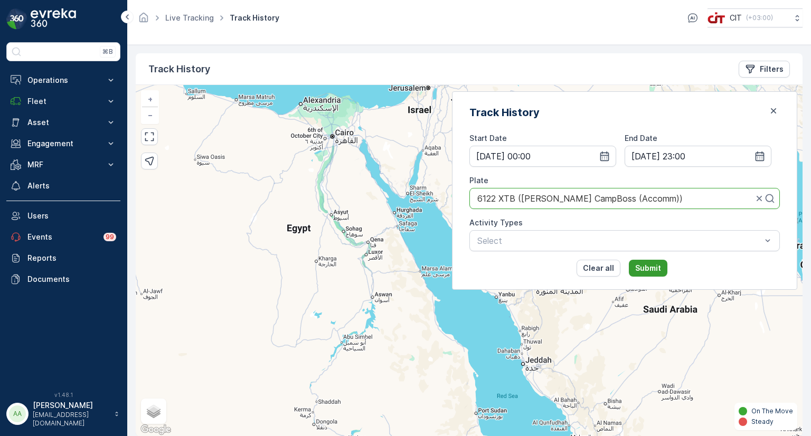
click at [661, 264] on p "Submit" at bounding box center [648, 268] width 26 height 11
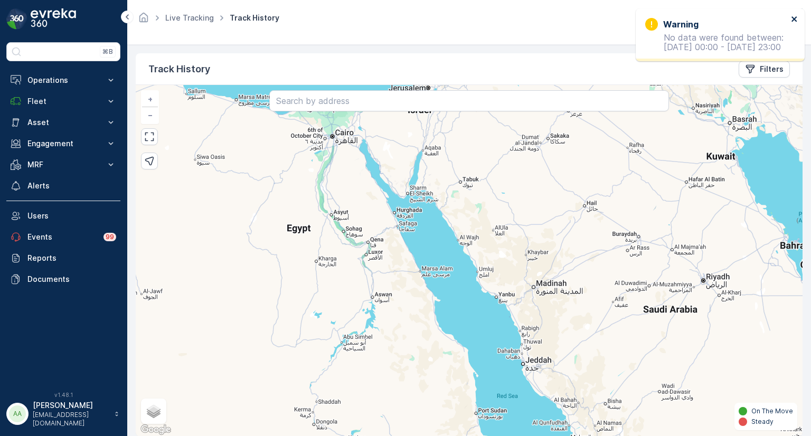
click at [793, 20] on icon "close" at bounding box center [793, 18] width 5 height 5
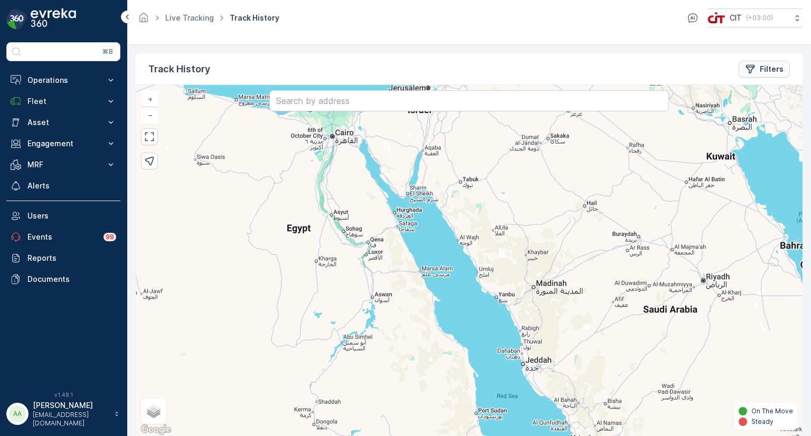
click at [760, 68] on p "Filters" at bounding box center [772, 69] width 24 height 11
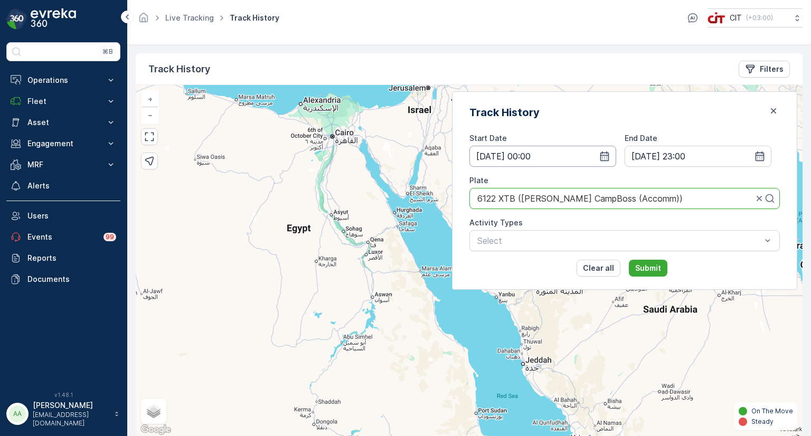
click at [582, 160] on input "15.08.2025 00:00" at bounding box center [542, 156] width 147 height 21
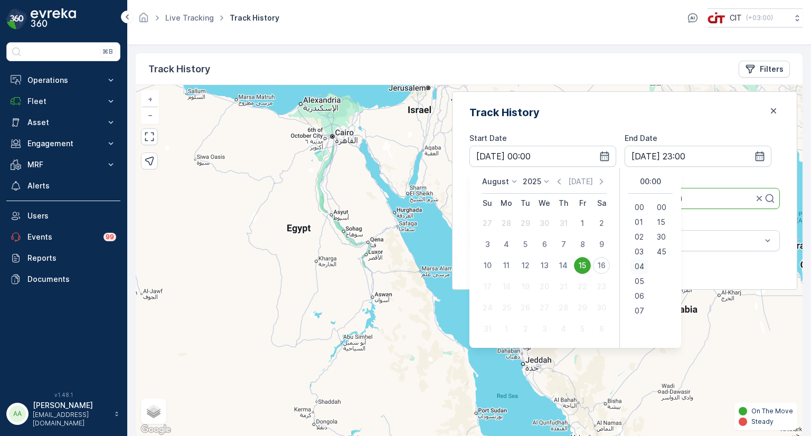
click at [644, 266] on span "04" at bounding box center [640, 266] width 10 height 11
type input "15.08.2025 04:00"
type input "16.08.2025 23:00"
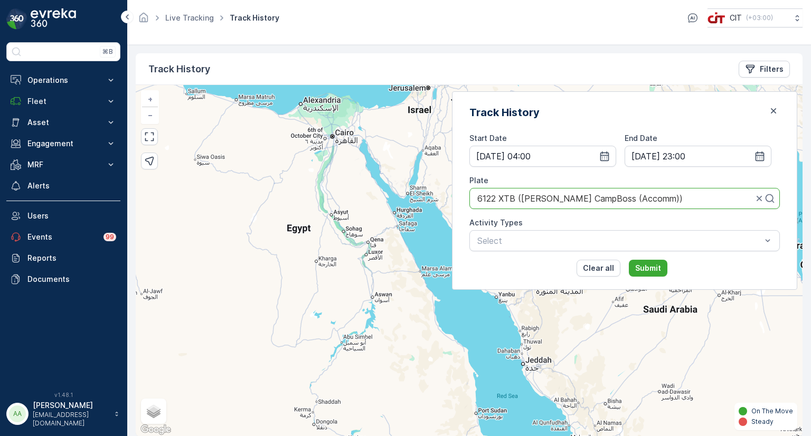
click at [637, 115] on div "Track History" at bounding box center [624, 113] width 310 height 16
click at [676, 156] on input "16.08.2025 23:00" at bounding box center [697, 156] width 147 height 21
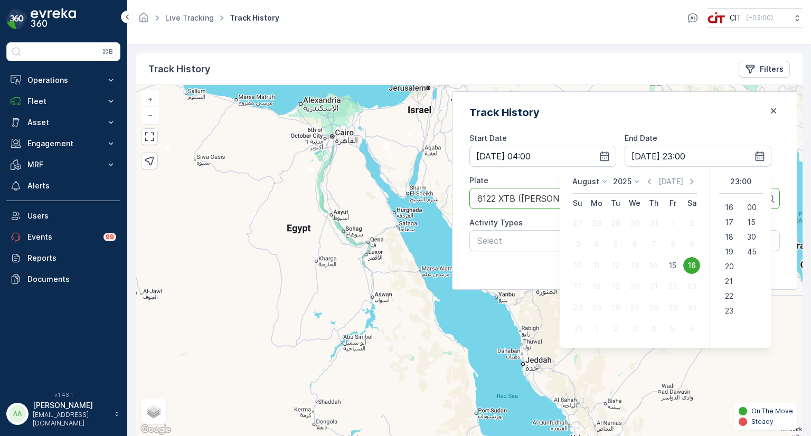
scroll to position [8, 0]
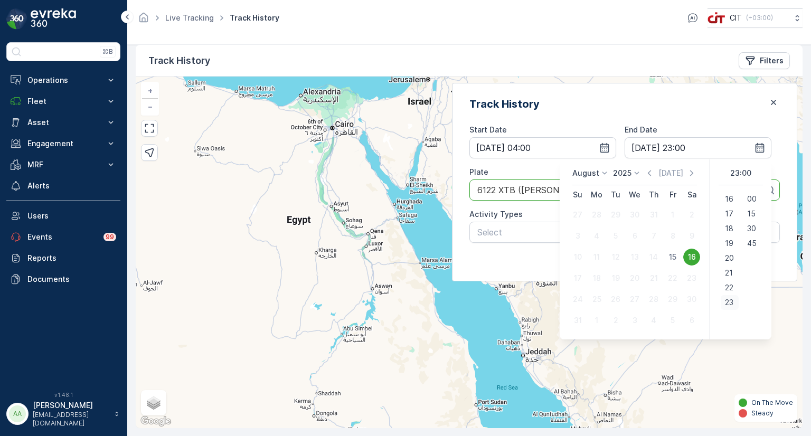
click at [725, 301] on span "23" at bounding box center [729, 302] width 8 height 11
click at [707, 93] on div "Track History Start Date 15.08.2025 04:00 End Date 16.08.2025 23:00 Plate 6122 …" at bounding box center [624, 182] width 345 height 198
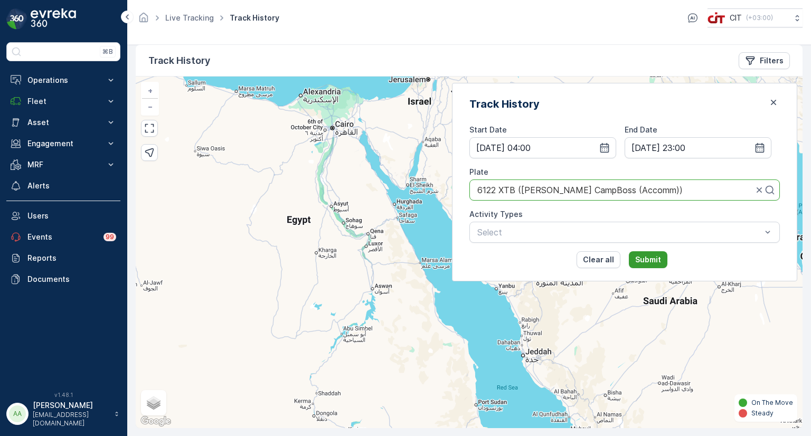
click at [661, 254] on p "Submit" at bounding box center [648, 259] width 26 height 11
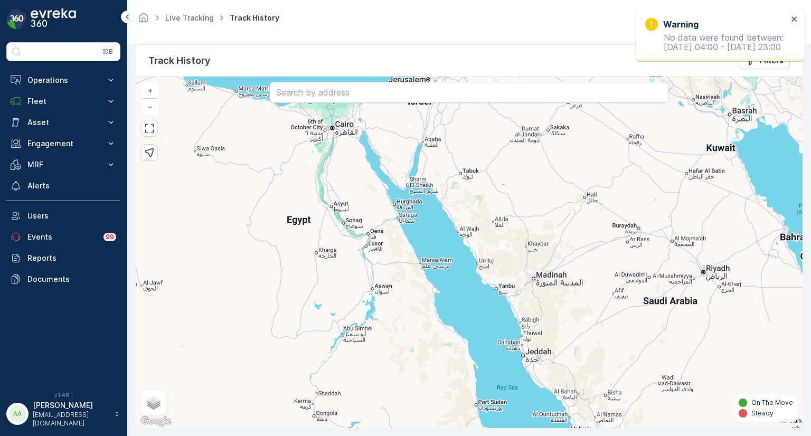
click at [565, 20] on div "Live Tracking Track History CIT ( +03:00 )" at bounding box center [469, 17] width 667 height 19
drag, startPoint x: 791, startPoint y: 16, endPoint x: 780, endPoint y: 58, distance: 43.2
click at [791, 16] on icon "close" at bounding box center [794, 19] width 7 height 8
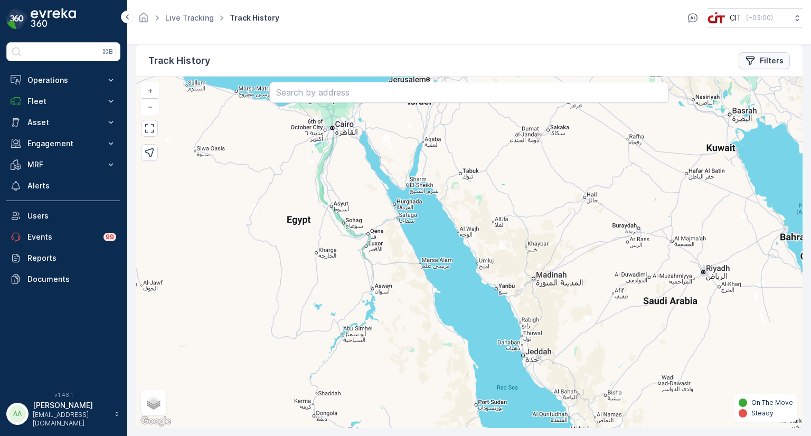
click at [762, 58] on p "Filters" at bounding box center [772, 60] width 24 height 11
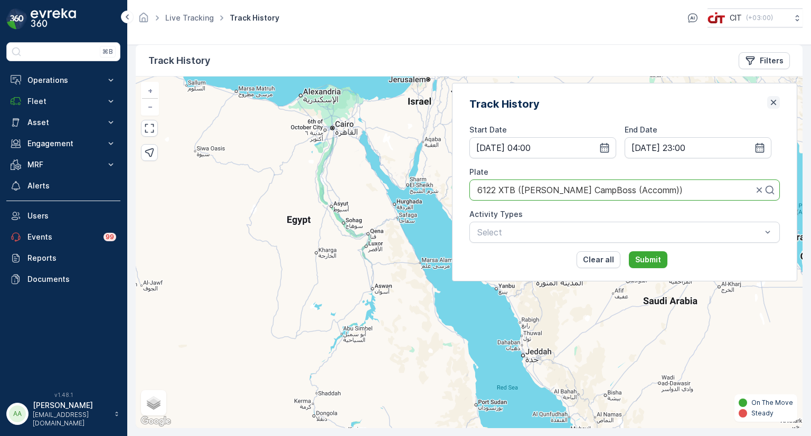
click at [772, 102] on icon "button" at bounding box center [773, 102] width 11 height 11
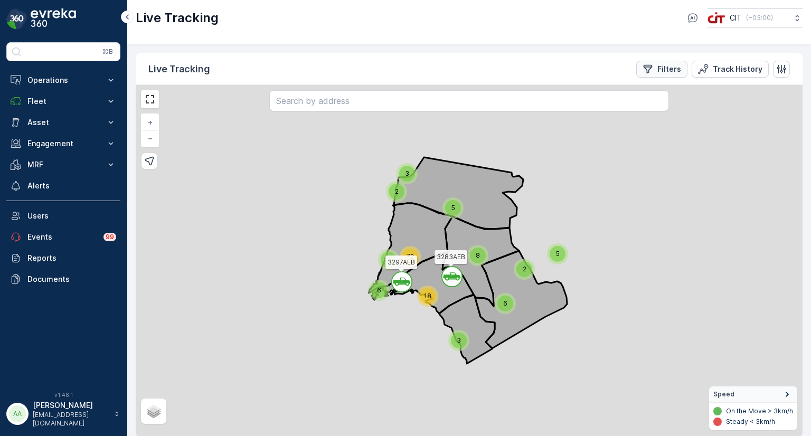
click at [663, 69] on p "Filters" at bounding box center [669, 69] width 24 height 11
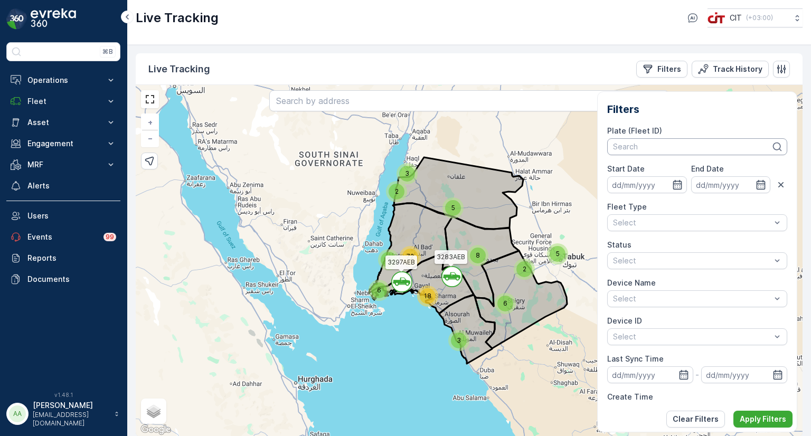
click at [655, 148] on div at bounding box center [692, 147] width 160 height 8
type input "6122"
click at [651, 171] on span "6122 XTB (Tanveer CampBoss (Accomm))" at bounding box center [696, 174] width 167 height 17
click at [749, 423] on p "Apply Filters" at bounding box center [763, 419] width 46 height 11
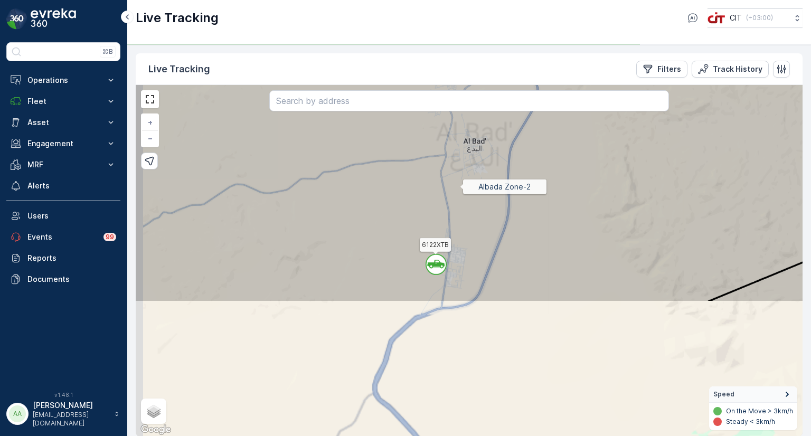
drag, startPoint x: 433, startPoint y: 367, endPoint x: 459, endPoint y: 190, distance: 179.2
click at [458, 191] on icon at bounding box center [492, 90] width 800 height 425
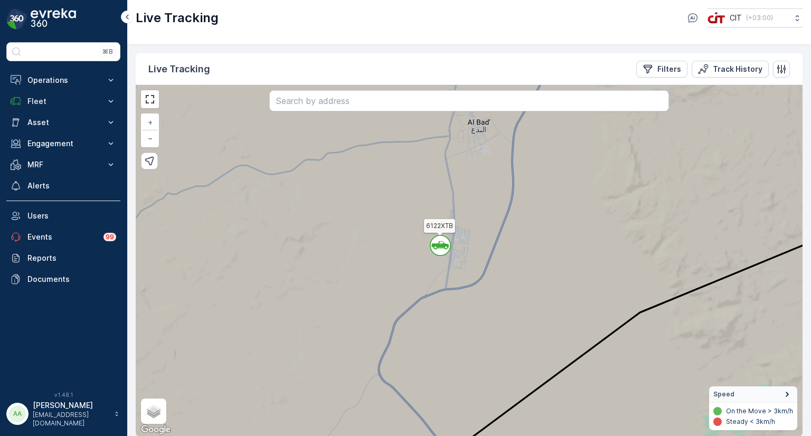
click at [441, 242] on circle at bounding box center [440, 245] width 20 height 20
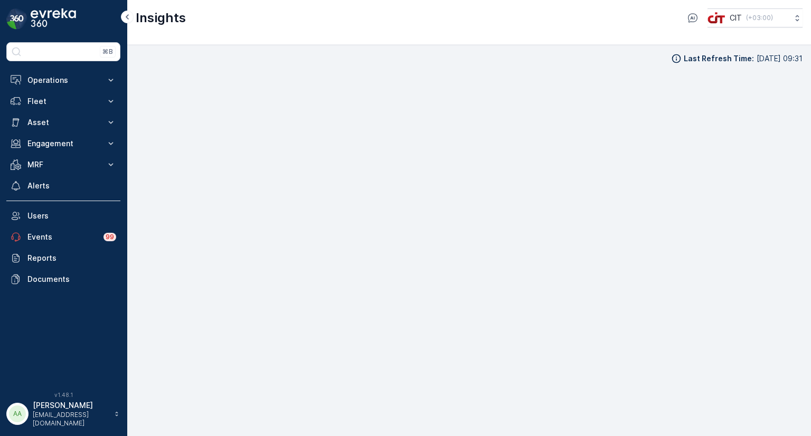
scroll to position [8, 0]
click at [548, 37] on div "Insights CIT ( +03:00 )" at bounding box center [469, 22] width 684 height 45
click at [537, 62] on iframe at bounding box center [469, 249] width 667 height 374
click at [354, 31] on div "Insights CIT ( +03:00 )" at bounding box center [469, 22] width 684 height 45
